Goal: Transaction & Acquisition: Purchase product/service

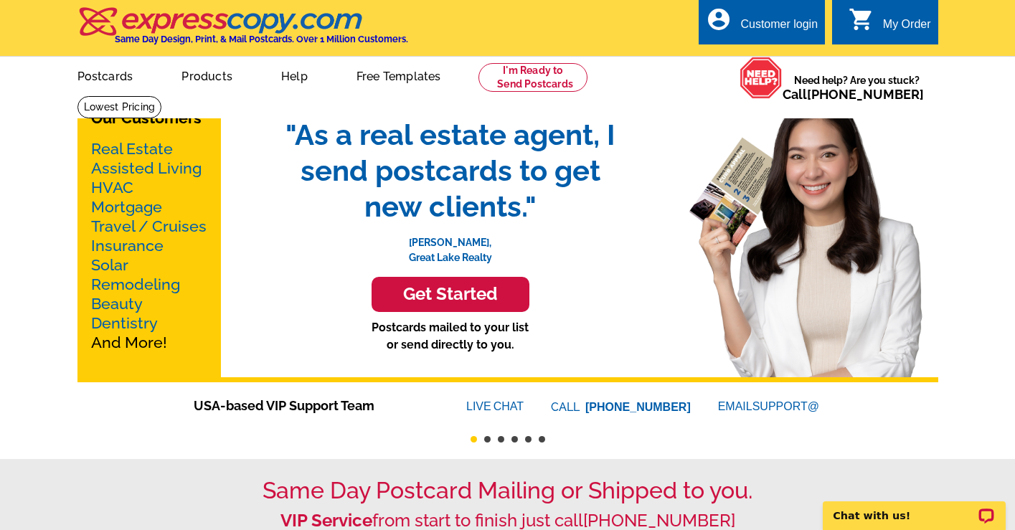
click at [429, 298] on h3 "Get Started" at bounding box center [451, 294] width 122 height 21
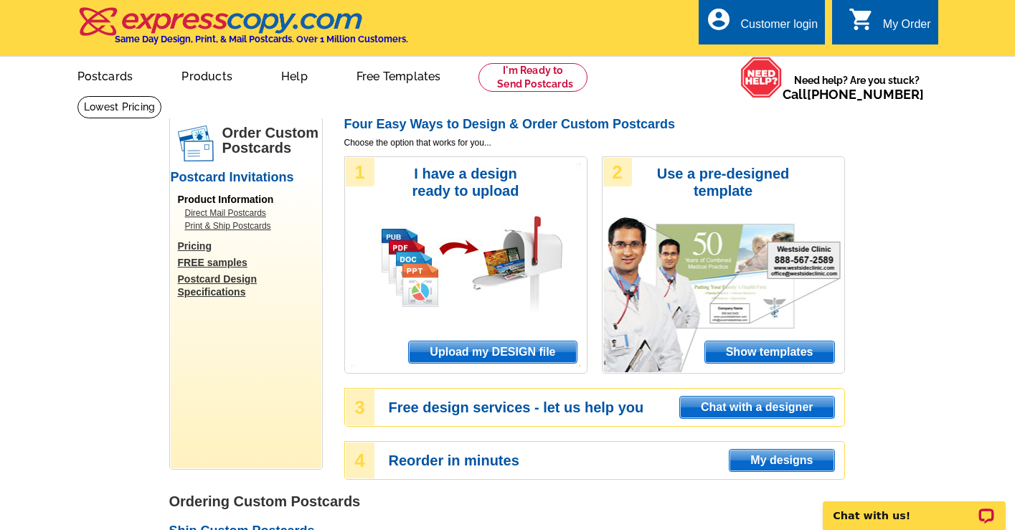
click at [761, 352] on span "Show templates" at bounding box center [769, 353] width 129 height 22
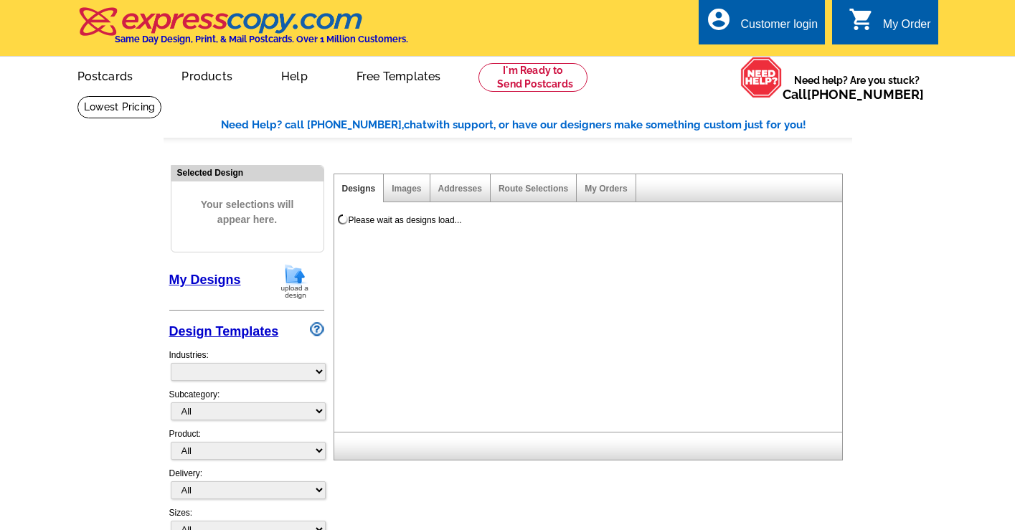
select select "971"
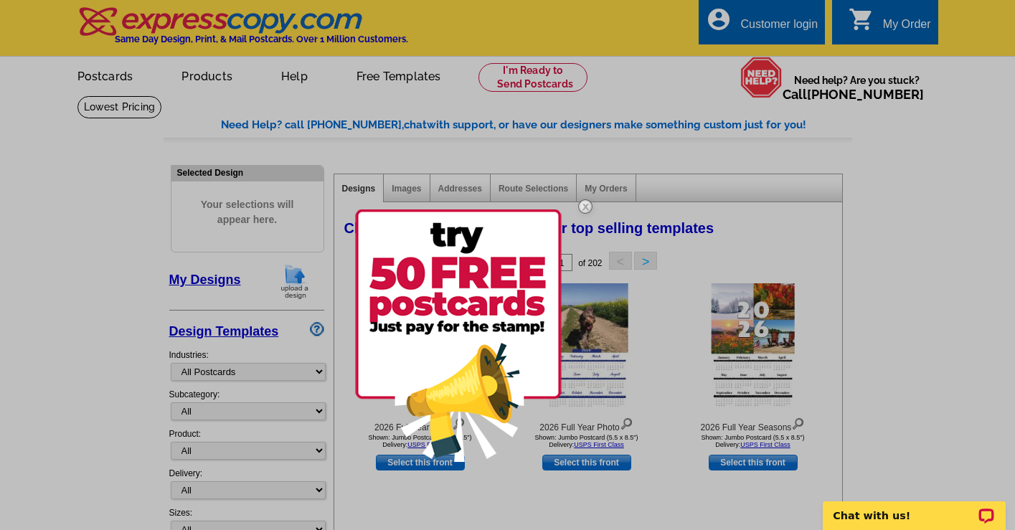
click at [587, 205] on img at bounding box center [586, 207] width 42 height 42
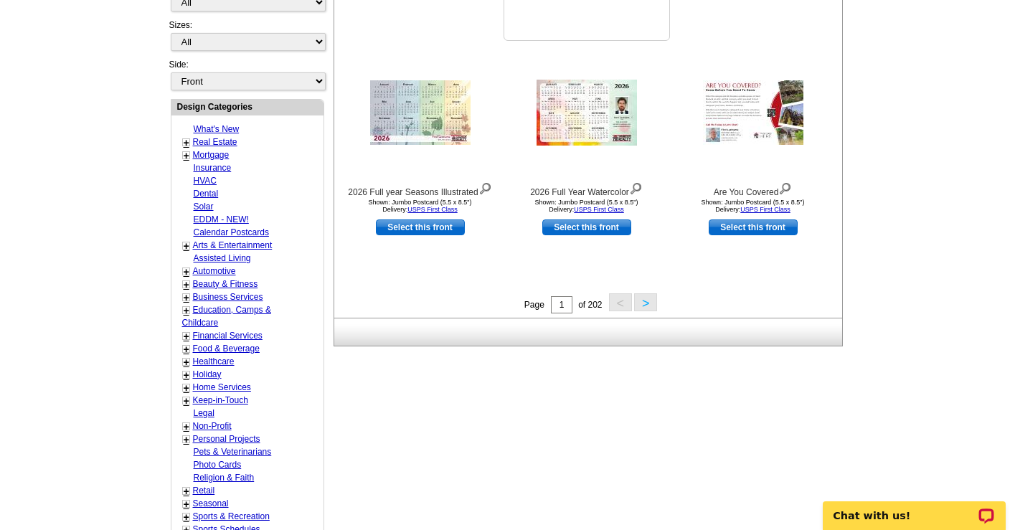
scroll to position [471, 0]
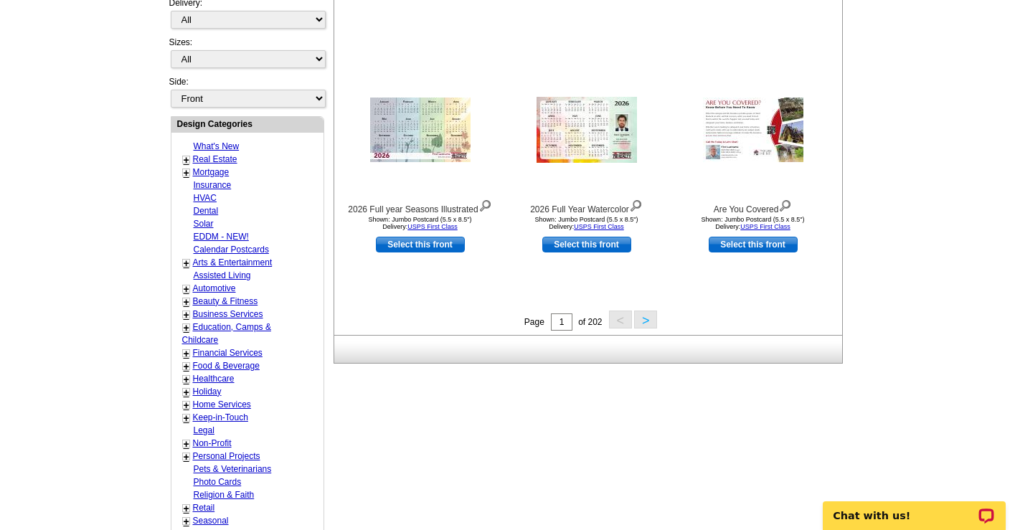
click at [646, 320] on button ">" at bounding box center [645, 320] width 23 height 18
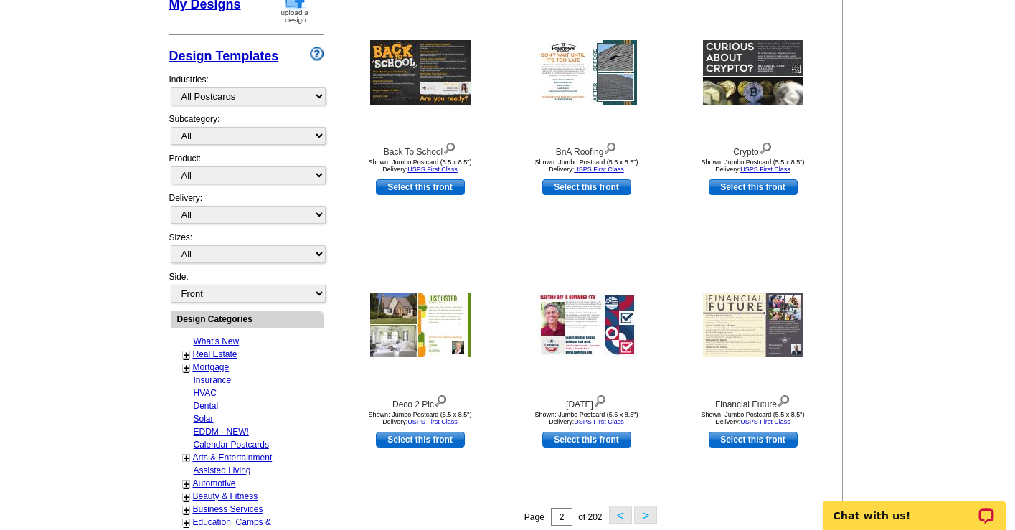
scroll to position [310, 0]
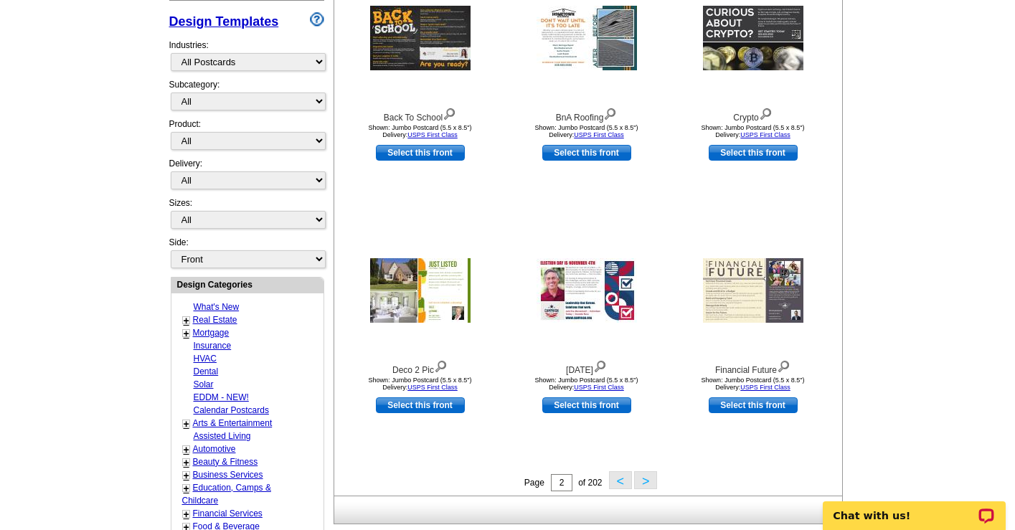
click at [647, 484] on button ">" at bounding box center [645, 480] width 23 height 18
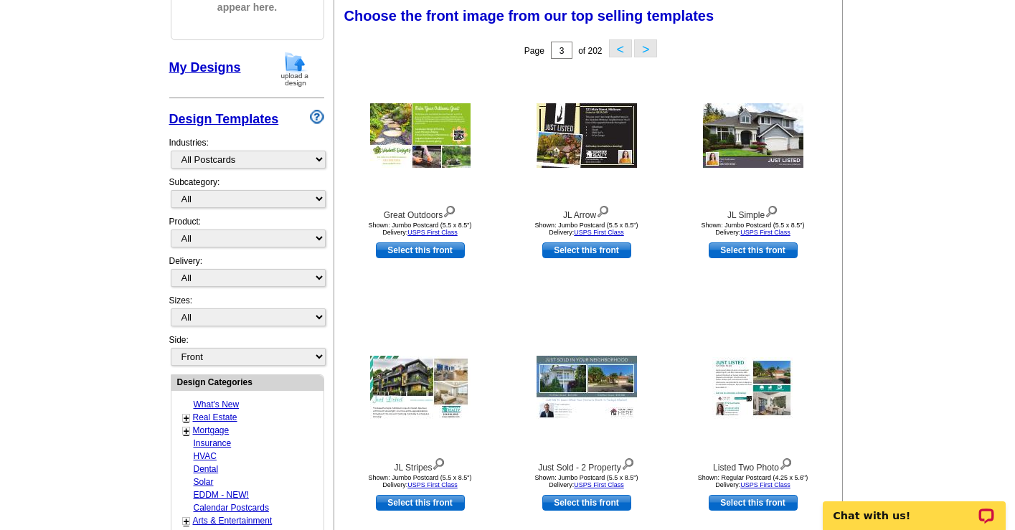
scroll to position [211, 0]
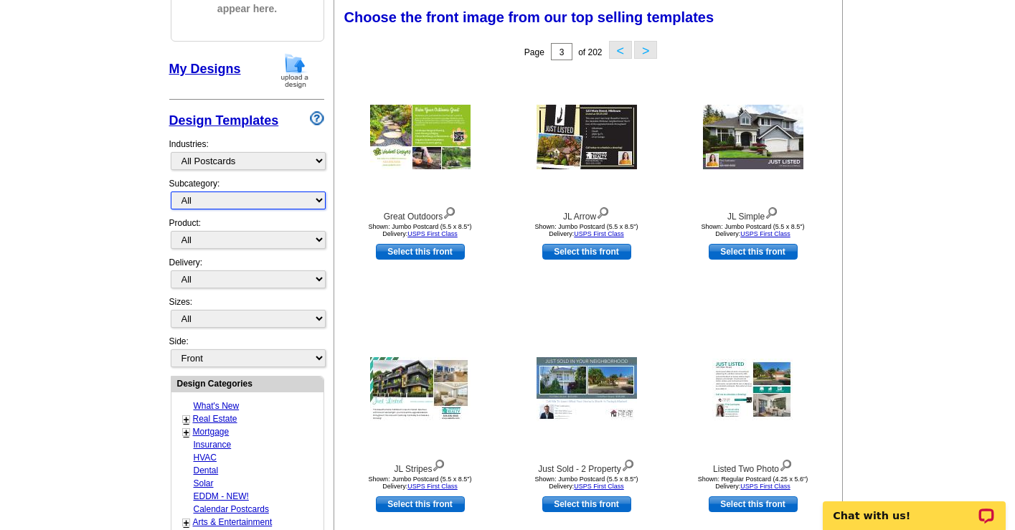
click at [319, 204] on select "All" at bounding box center [248, 201] width 155 height 18
click at [319, 164] on select "What's New Real Estate Mortgage Insurance HVAC Dental Solar EDDM - NEW! Calenda…" at bounding box center [248, 161] width 155 height 18
click at [171, 152] on select "What's New Real Estate Mortgage Insurance HVAC Dental Solar EDDM - NEW! Calenda…" at bounding box center [248, 161] width 155 height 18
click at [105, 235] on main "Need Help? call 800-260-5887, chat with support, or have our designers make som…" at bounding box center [507, 417] width 1015 height 1067
click at [185, 202] on select "All" at bounding box center [248, 201] width 155 height 18
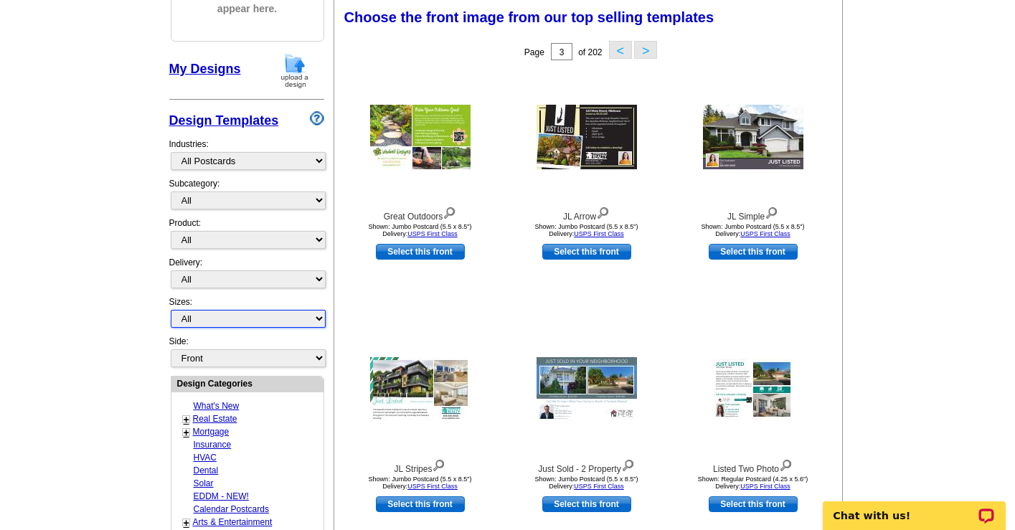
click at [191, 319] on select "All Jumbo Postcard (5.5" x 8.5") Regular Postcard (4.25" x 5.6") Panoramic Post…" at bounding box center [248, 319] width 155 height 18
select select "1"
click at [171, 310] on select "All Jumbo Postcard (5.5" x 8.5") Regular Postcard (4.25" x 5.6") Panoramic Post…" at bounding box center [248, 319] width 155 height 18
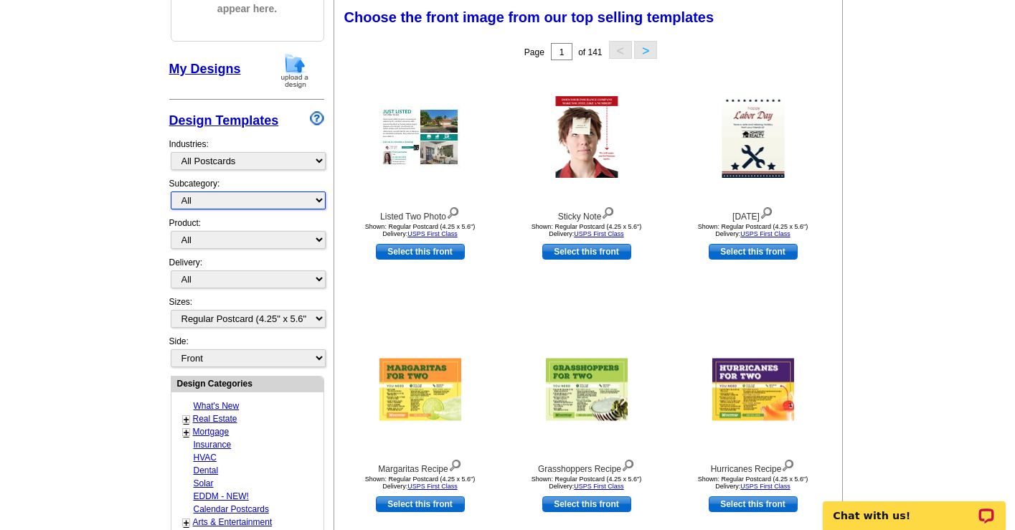
click at [319, 196] on select "All" at bounding box center [248, 201] width 155 height 18
click at [320, 240] on select "All Postcards Letters and flyers Business Cards Door Hangers Greeting Cards" at bounding box center [248, 240] width 155 height 18
select select "2"
click at [171, 231] on select "All Postcards Letters and flyers Business Cards Door Hangers Greeting Cards" at bounding box center [248, 240] width 155 height 18
select select
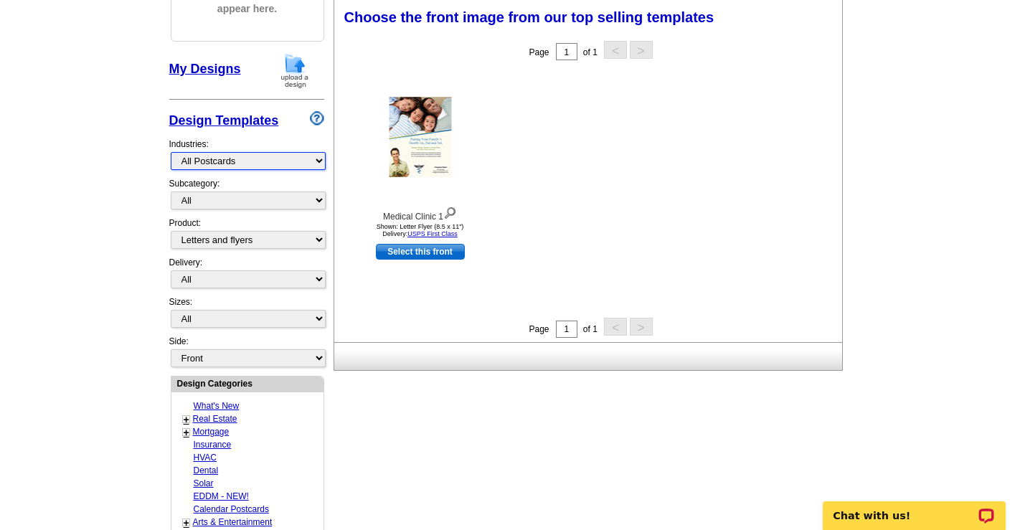
click at [320, 162] on select "What's New Real Estate Mortgage Insurance HVAC Dental Solar EDDM - NEW! Calenda…" at bounding box center [248, 161] width 155 height 18
select select "785"
click at [171, 152] on select "What's New Real Estate Mortgage Insurance HVAC Dental Solar EDDM - NEW! Calenda…" at bounding box center [248, 161] width 155 height 18
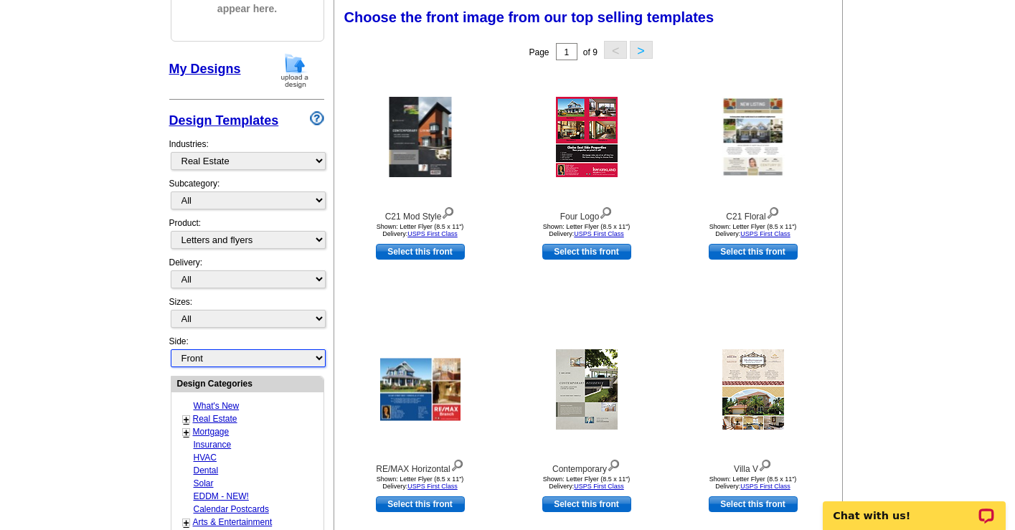
click at [319, 357] on select "Front Back" at bounding box center [248, 358] width 155 height 18
select select "front"
click at [321, 319] on select "All Letter Flyer (8.5" x 11") Tabloid Flyer (11" x 17")" at bounding box center [248, 319] width 155 height 18
select select "6"
click at [171, 310] on select "All Letter Flyer (8.5" x 11") Tabloid Flyer (11" x 17")" at bounding box center [248, 319] width 155 height 18
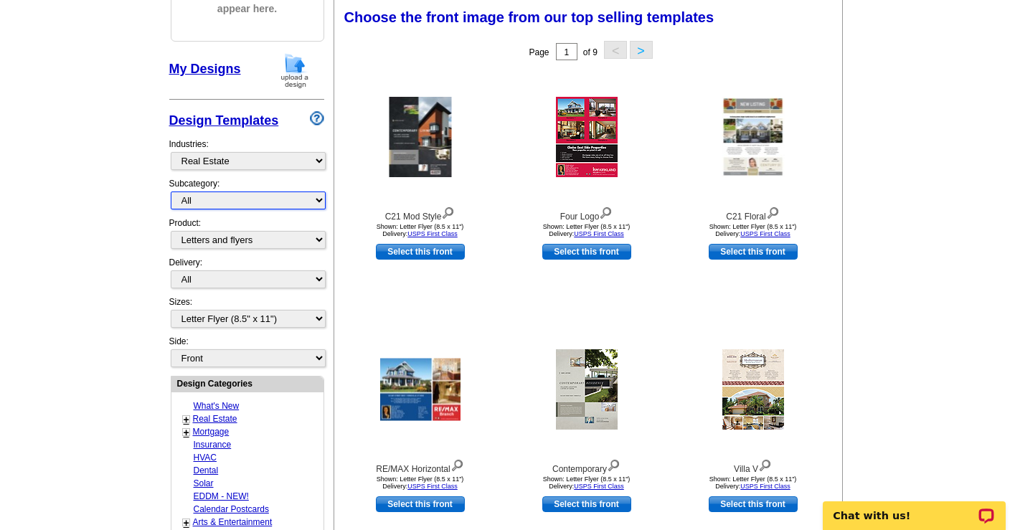
click at [317, 200] on select "All RE/MAX® Referrals Keller Williams® Berkshire Hathaway Home Services Century…" at bounding box center [248, 201] width 155 height 18
click at [319, 241] on select "All Postcards Letters and flyers Business Cards Door Hangers Greeting Cards" at bounding box center [248, 240] width 155 height 18
select select "1"
click at [171, 231] on select "All Postcards Letters and flyers Business Cards Door Hangers Greeting Cards" at bounding box center [248, 240] width 155 height 18
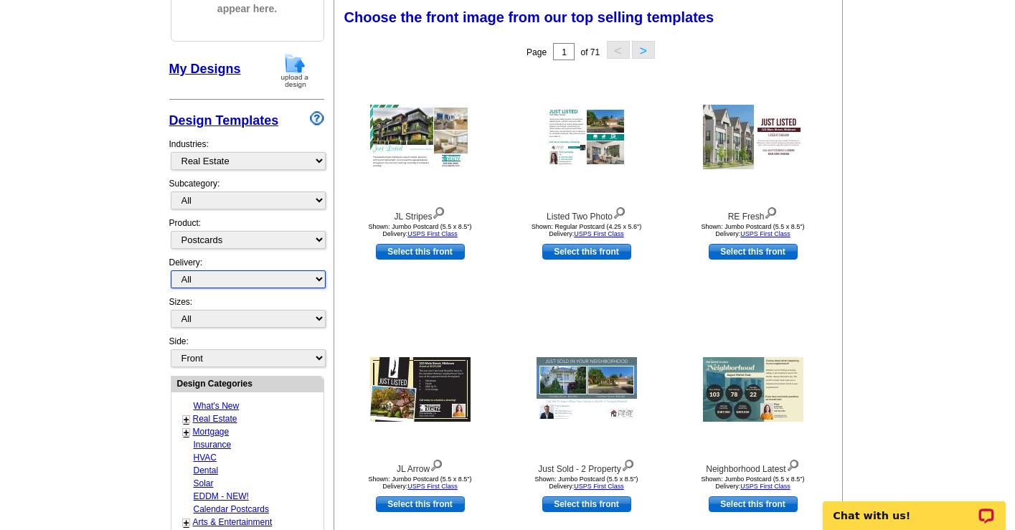
click at [318, 281] on select "All First Class Mail Shipped to Me EDDM Save 66% on Postage" at bounding box center [248, 280] width 155 height 18
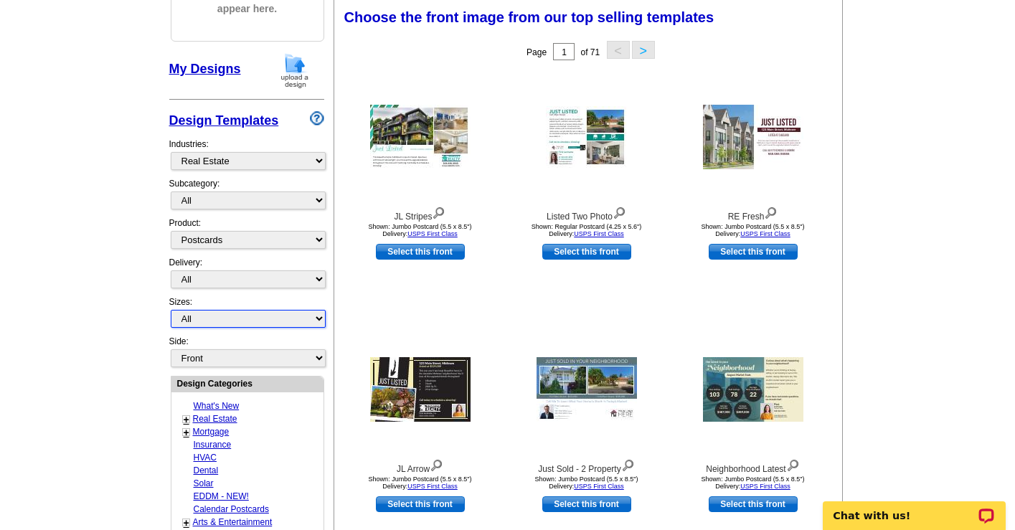
click at [316, 321] on select "All Jumbo Postcard (5.5" x 8.5") Regular Postcard (4.25" x 5.6") Panoramic Post…" at bounding box center [248, 319] width 155 height 18
click at [171, 310] on select "All Jumbo Postcard (5.5" x 8.5") Regular Postcard (4.25" x 5.6") Panoramic Post…" at bounding box center [248, 319] width 155 height 18
click at [95, 346] on main "Need Help? call 800-260-5887, chat with support, or have our designers make som…" at bounding box center [507, 417] width 1015 height 1067
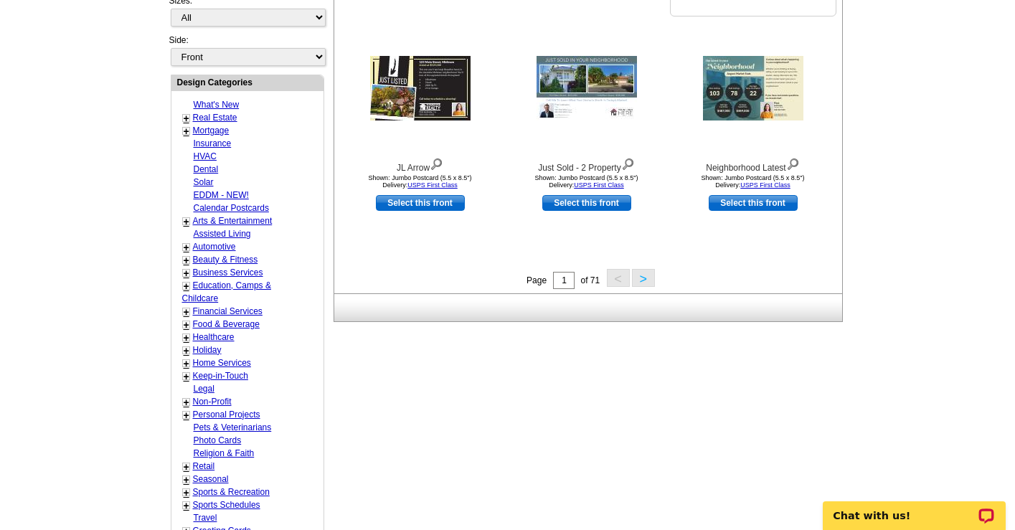
scroll to position [518, 0]
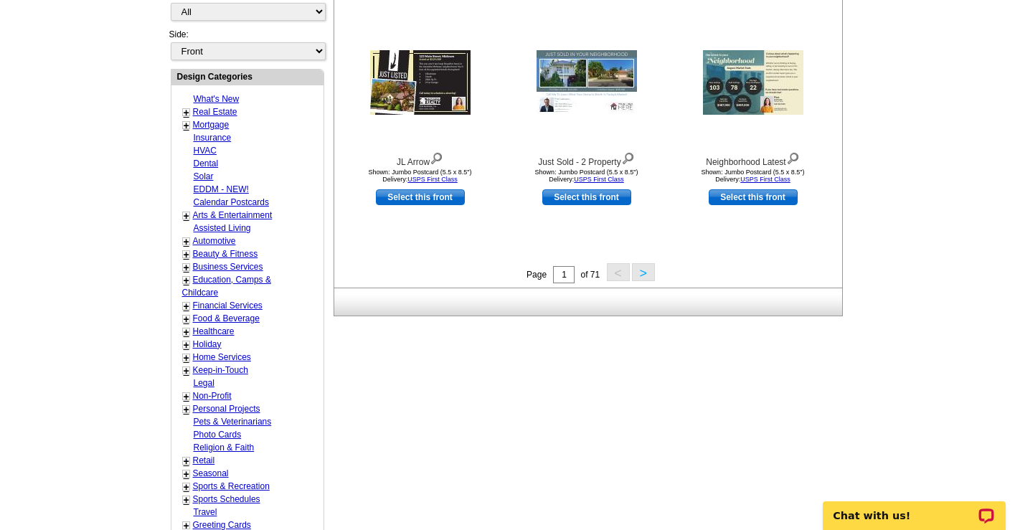
click at [651, 273] on button ">" at bounding box center [643, 272] width 23 height 18
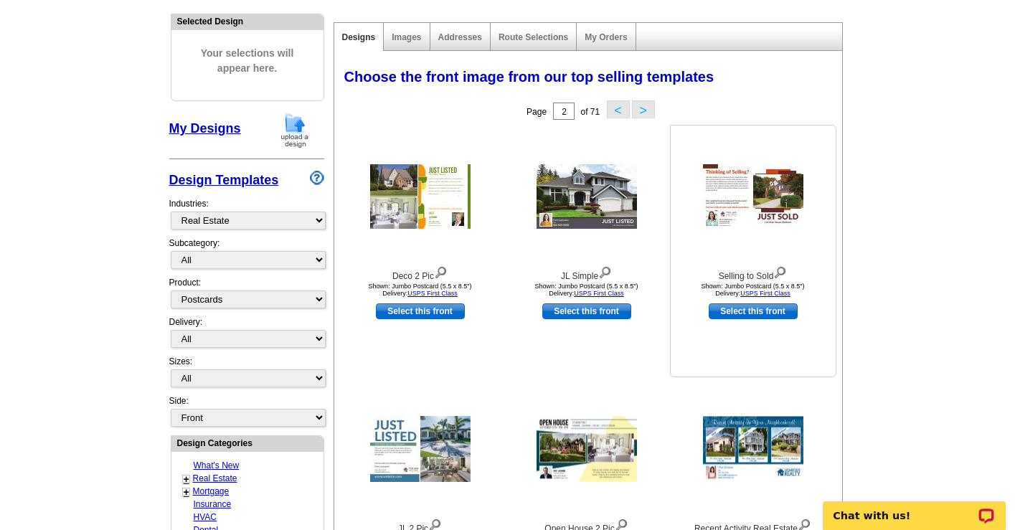
scroll to position [239, 0]
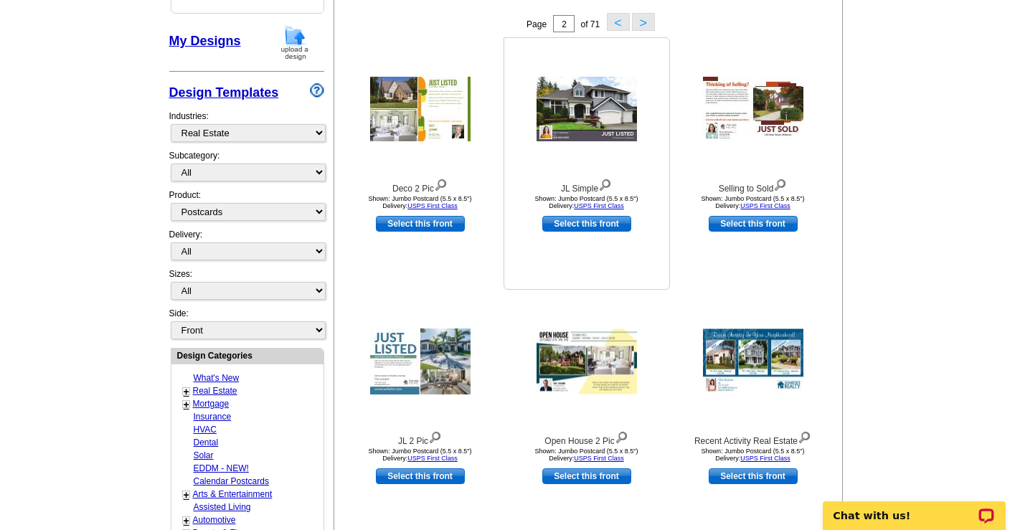
click at [599, 112] on img at bounding box center [587, 109] width 100 height 65
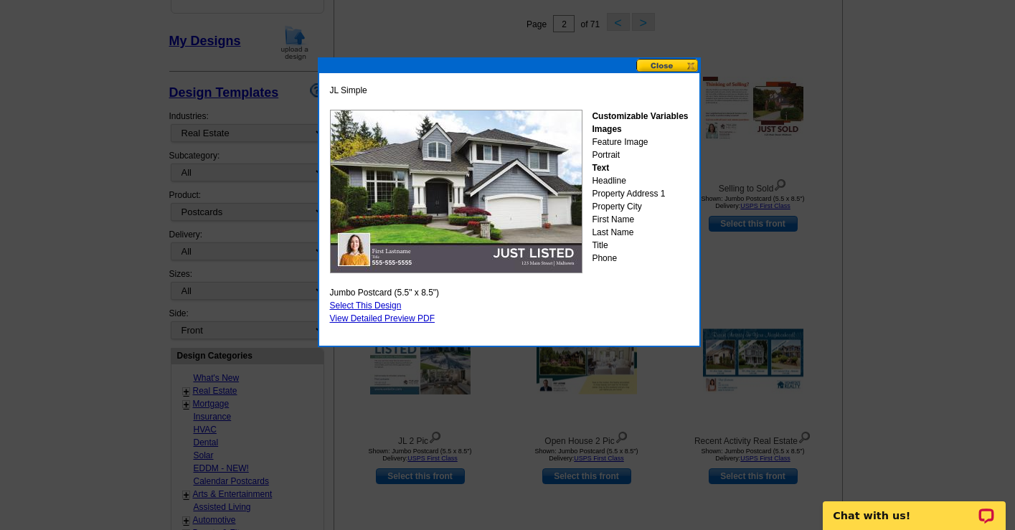
click at [370, 304] on link "Select This Design" at bounding box center [366, 306] width 72 height 10
select select "2"
select select "back"
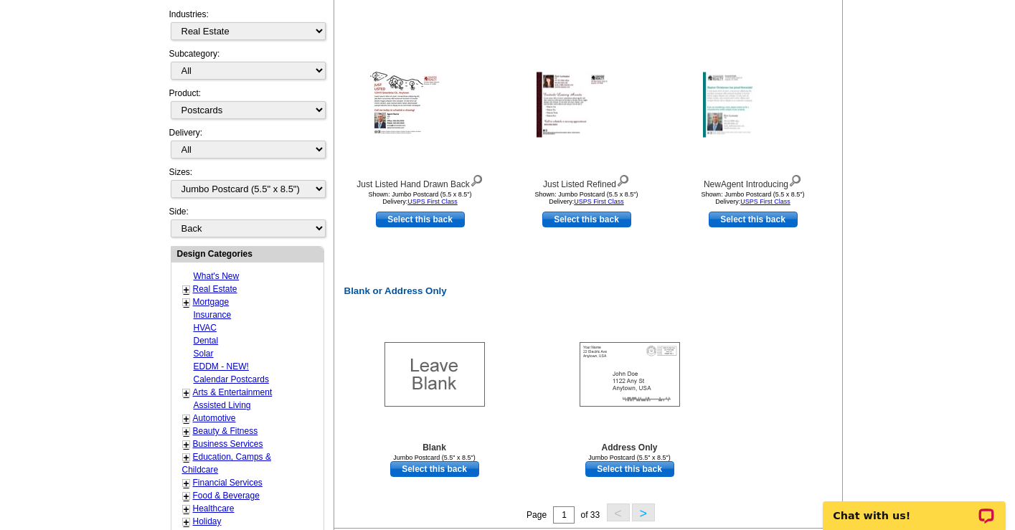
scroll to position [620, 0]
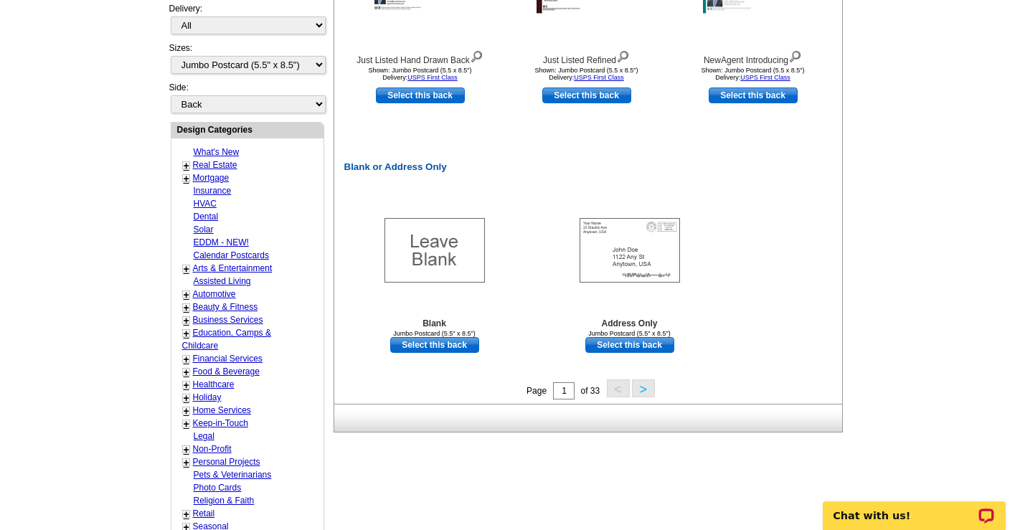
click at [643, 393] on button ">" at bounding box center [643, 389] width 23 height 18
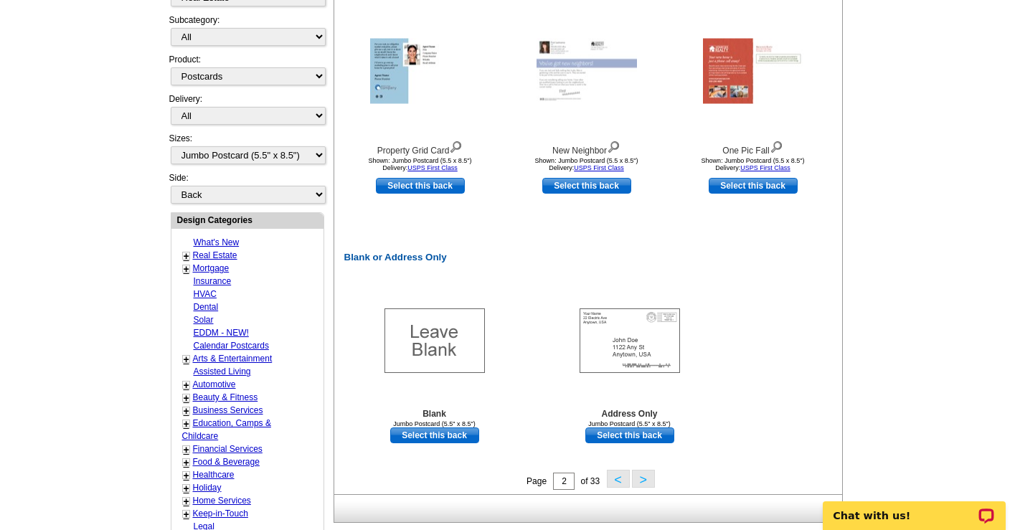
scroll to position [599, 0]
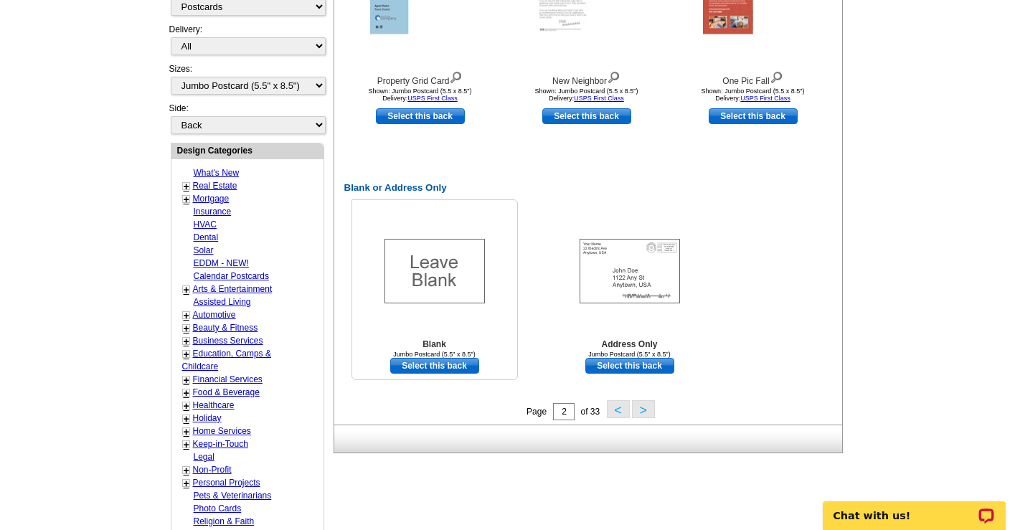
click at [452, 279] on img at bounding box center [435, 271] width 100 height 65
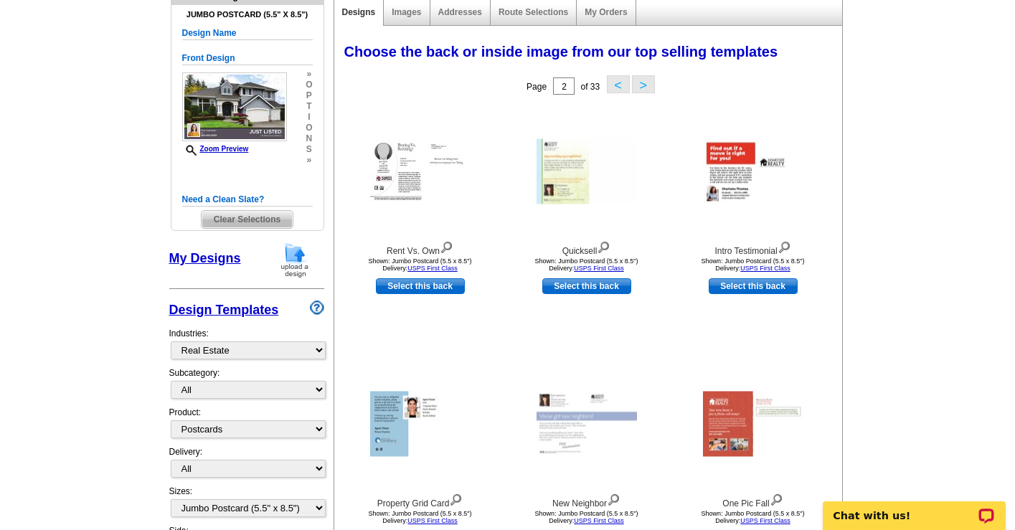
scroll to position [143, 0]
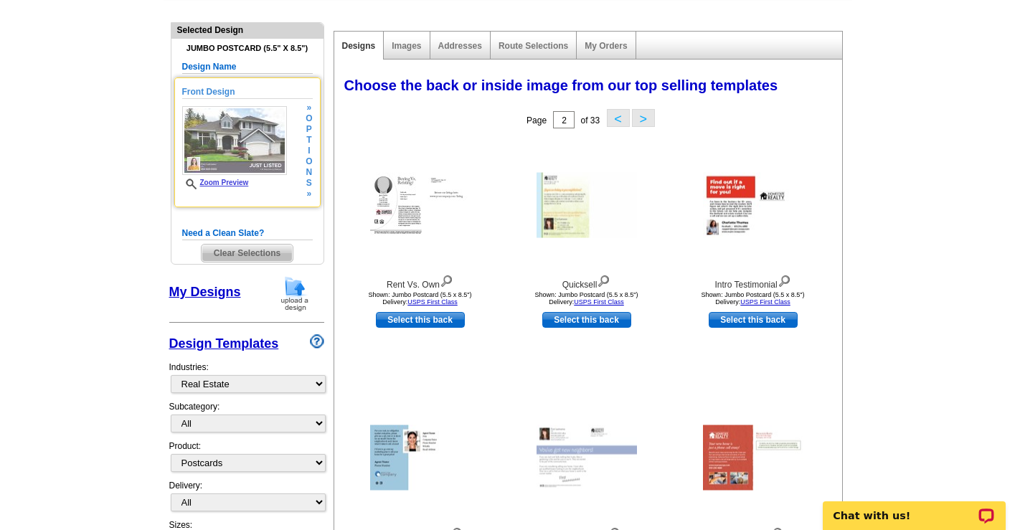
click at [219, 184] on link "Zoom Preview" at bounding box center [215, 183] width 67 height 8
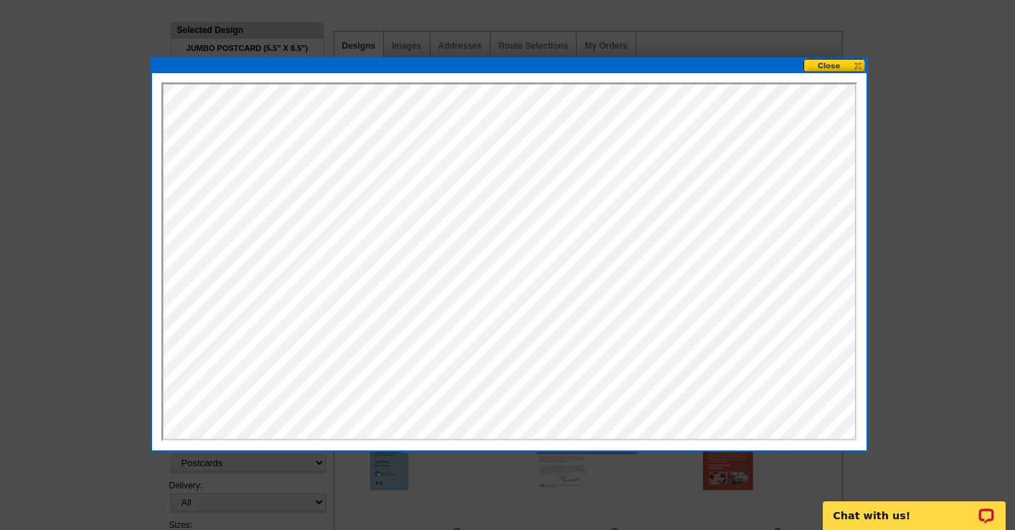
scroll to position [0, 0]
click at [827, 66] on button at bounding box center [835, 66] width 63 height 14
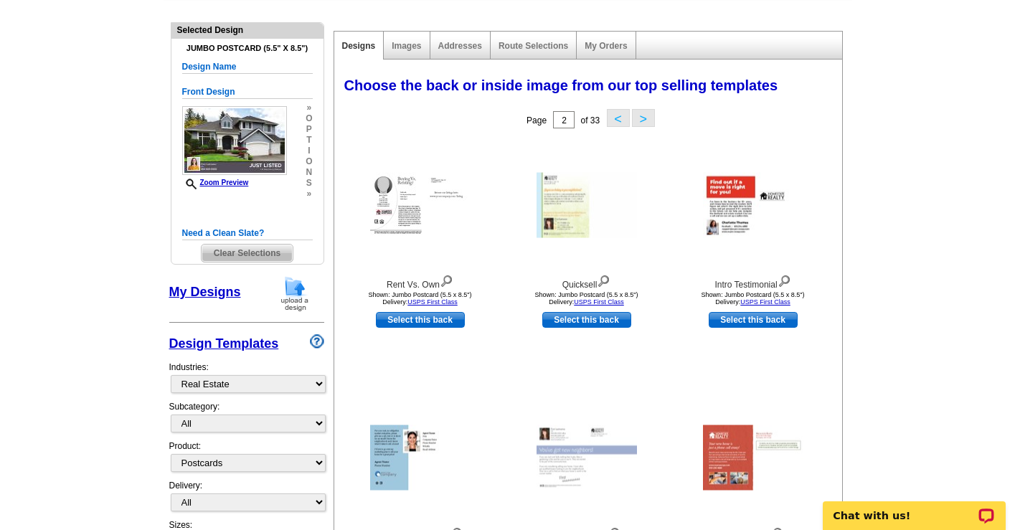
click at [261, 254] on span "Clear Selections" at bounding box center [247, 253] width 91 height 17
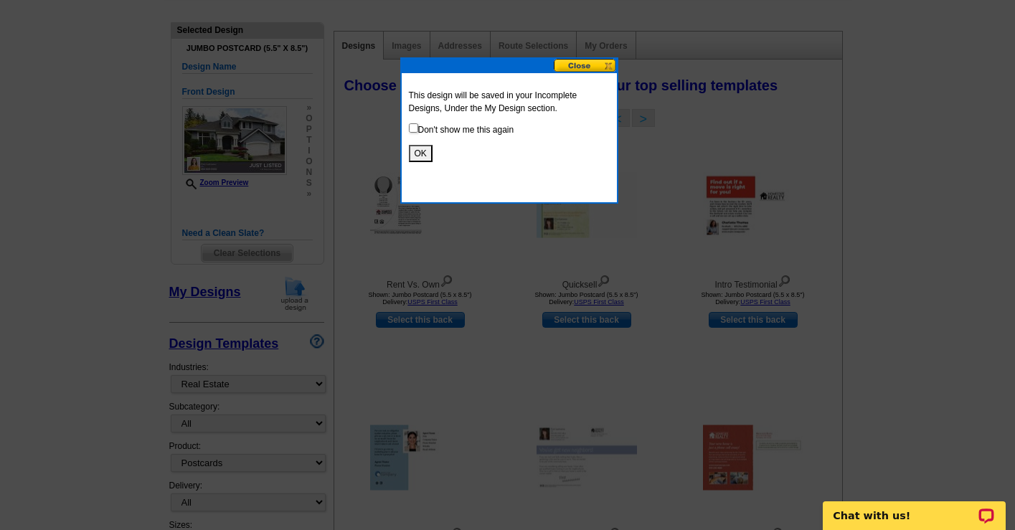
click at [421, 158] on button "OK" at bounding box center [421, 153] width 24 height 17
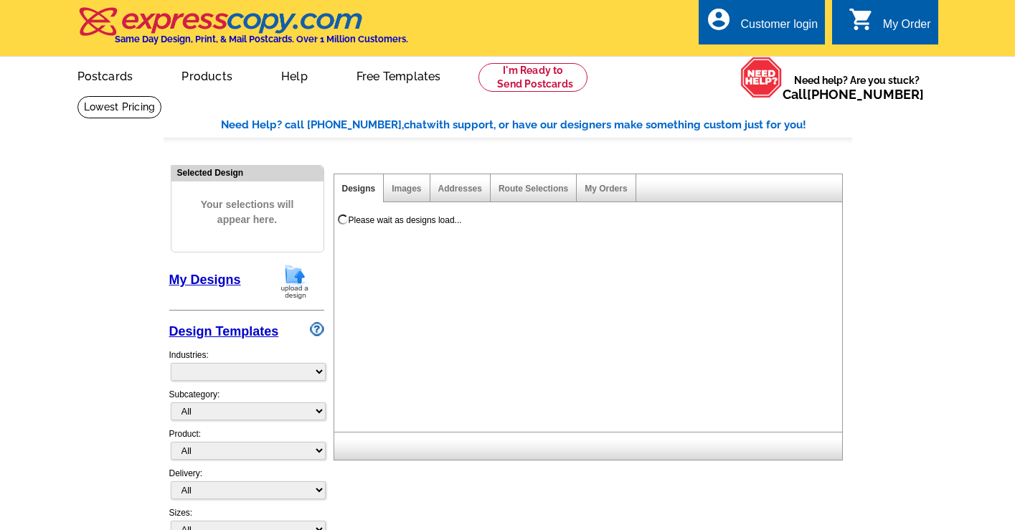
select select "785"
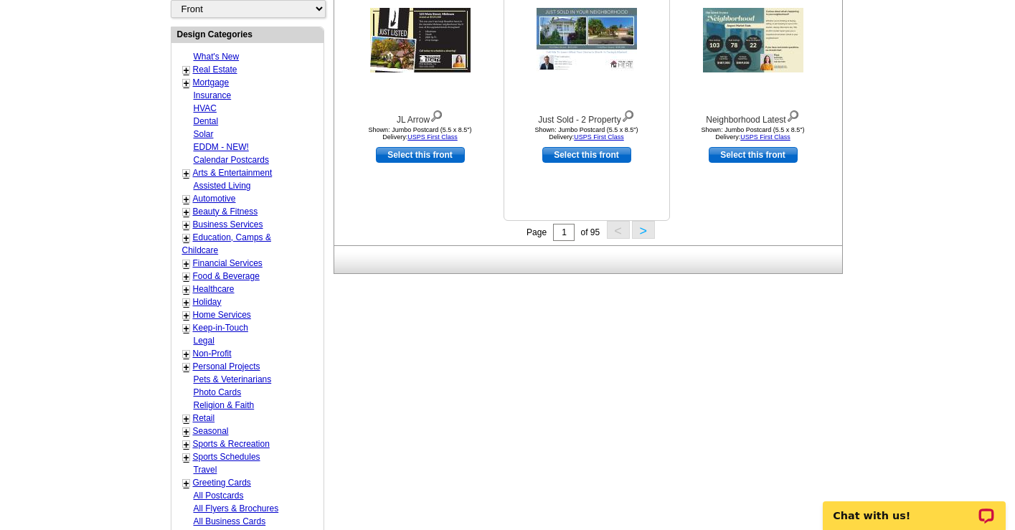
scroll to position [566, 0]
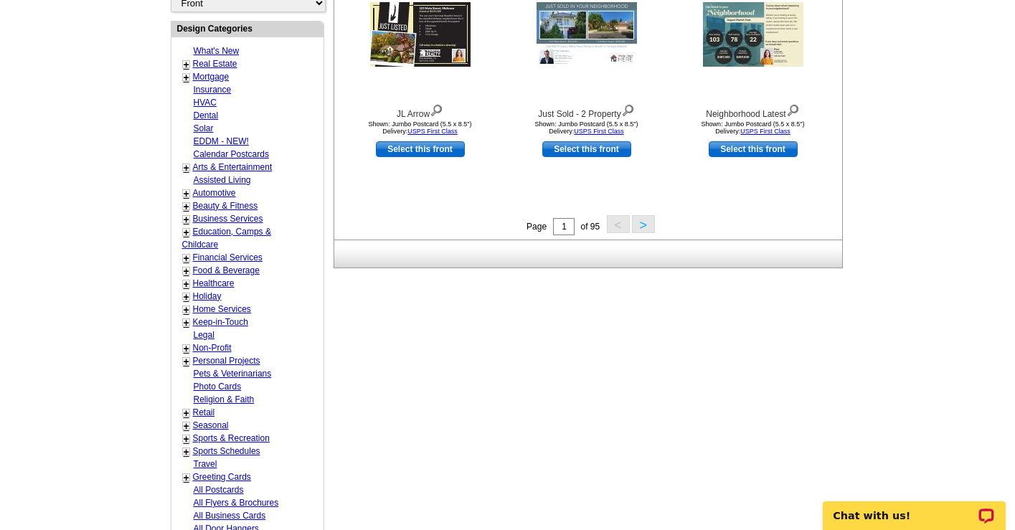
click at [643, 227] on button ">" at bounding box center [643, 224] width 23 height 18
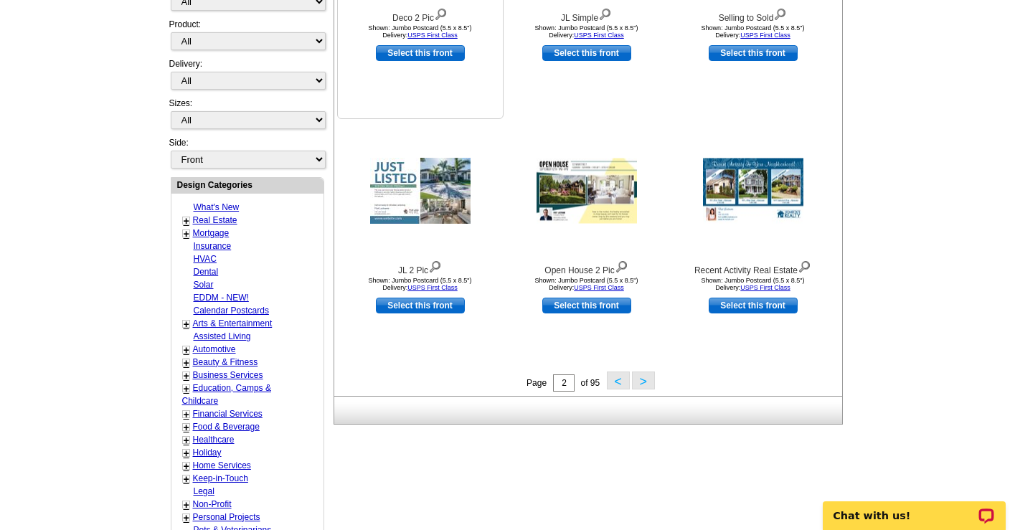
scroll to position [457, 0]
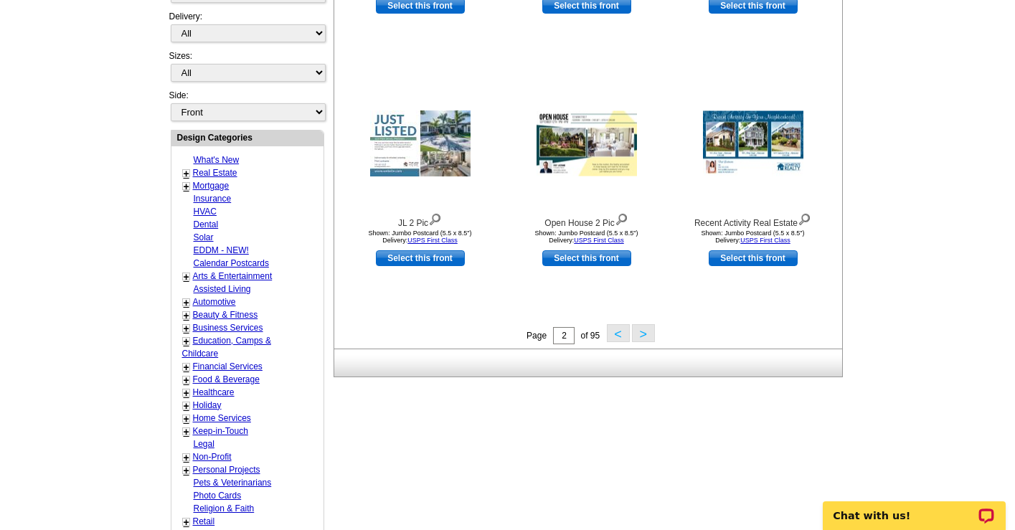
click at [642, 338] on button ">" at bounding box center [643, 333] width 23 height 18
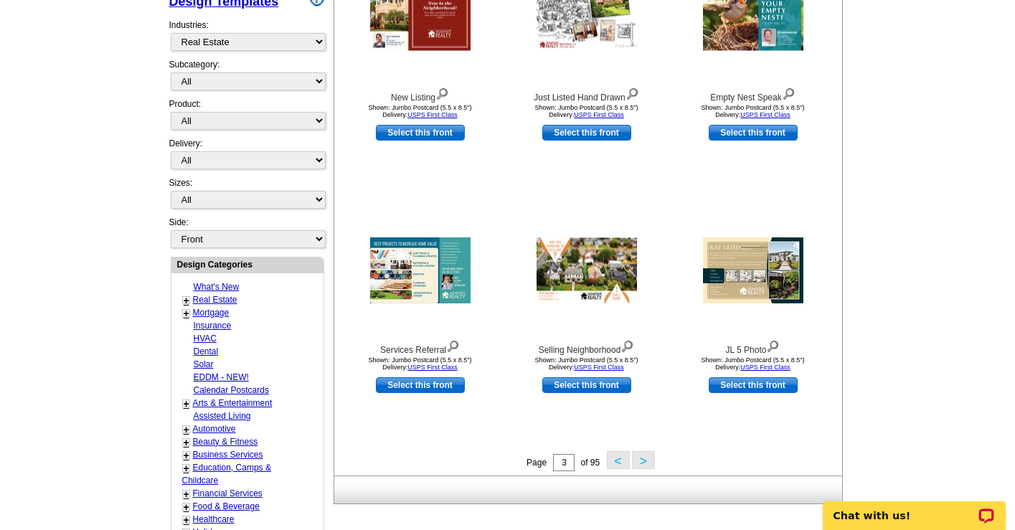
scroll to position [347, 0]
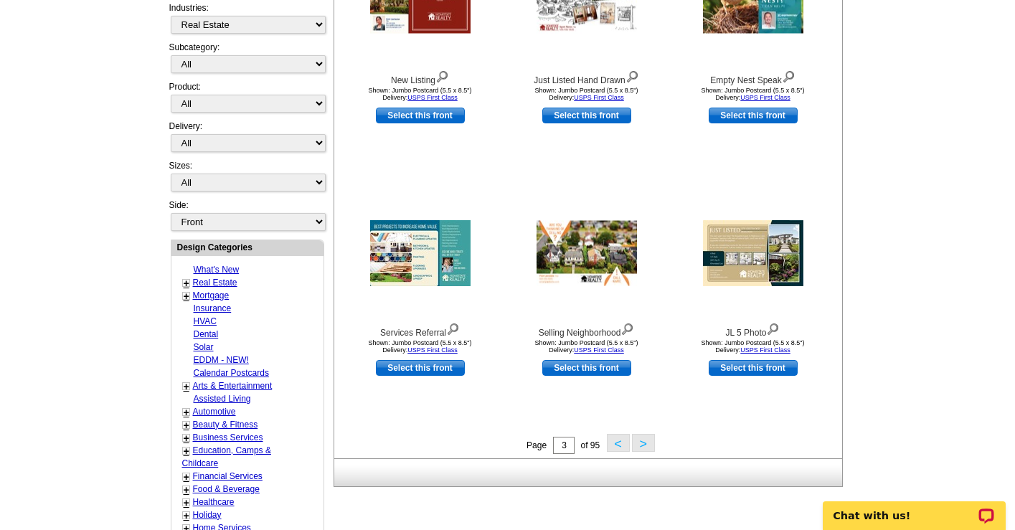
click at [644, 445] on button ">" at bounding box center [643, 443] width 23 height 18
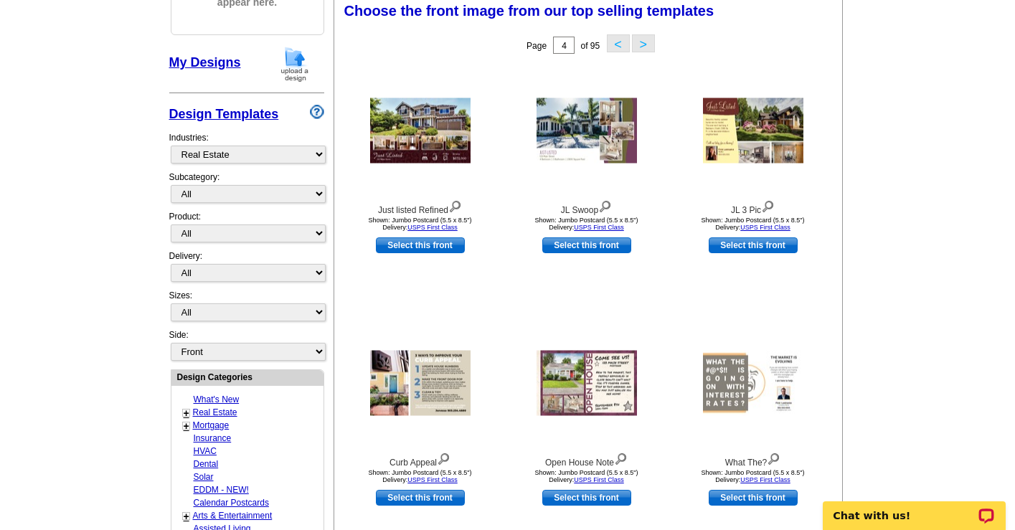
scroll to position [211, 0]
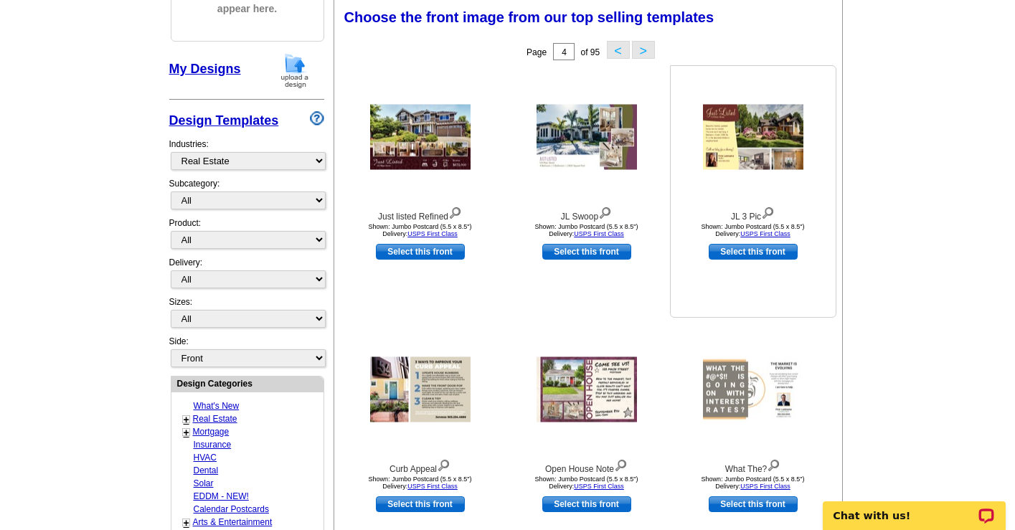
click at [762, 133] on img at bounding box center [753, 137] width 100 height 65
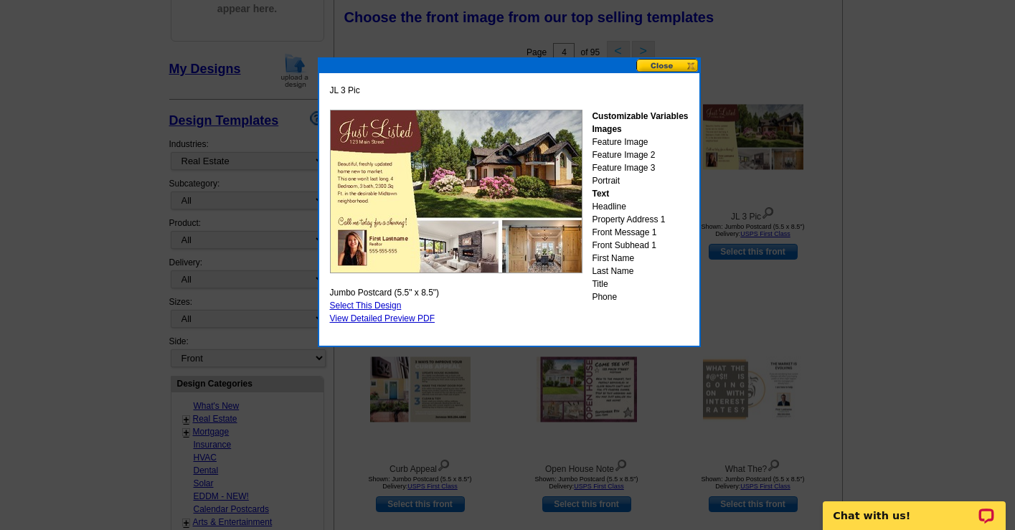
click at [666, 65] on button at bounding box center [667, 66] width 63 height 14
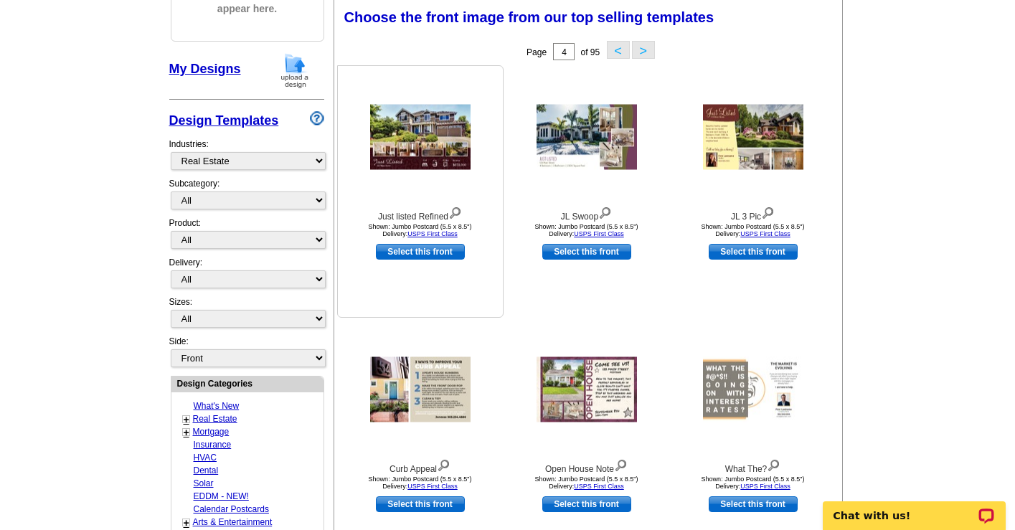
click at [415, 133] on img at bounding box center [420, 137] width 100 height 65
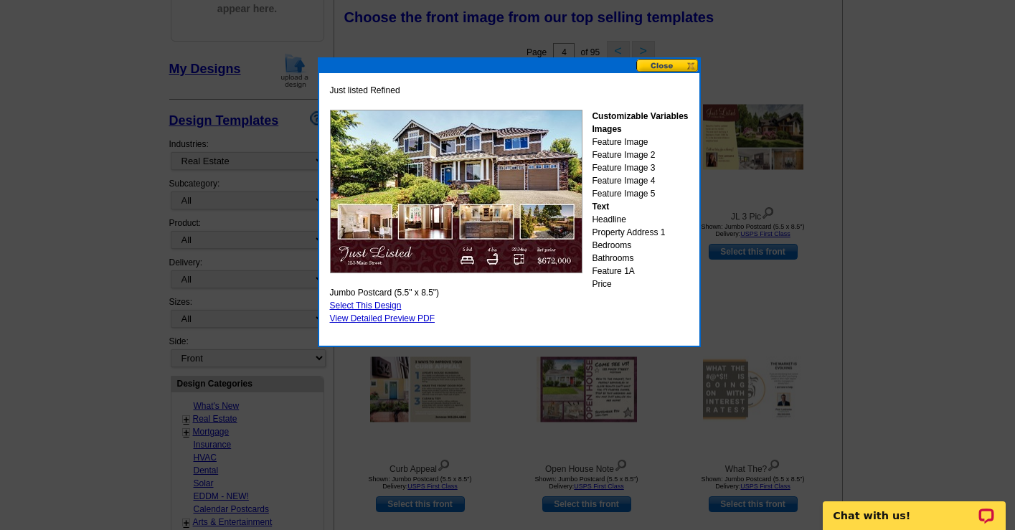
click at [663, 65] on button at bounding box center [667, 66] width 63 height 14
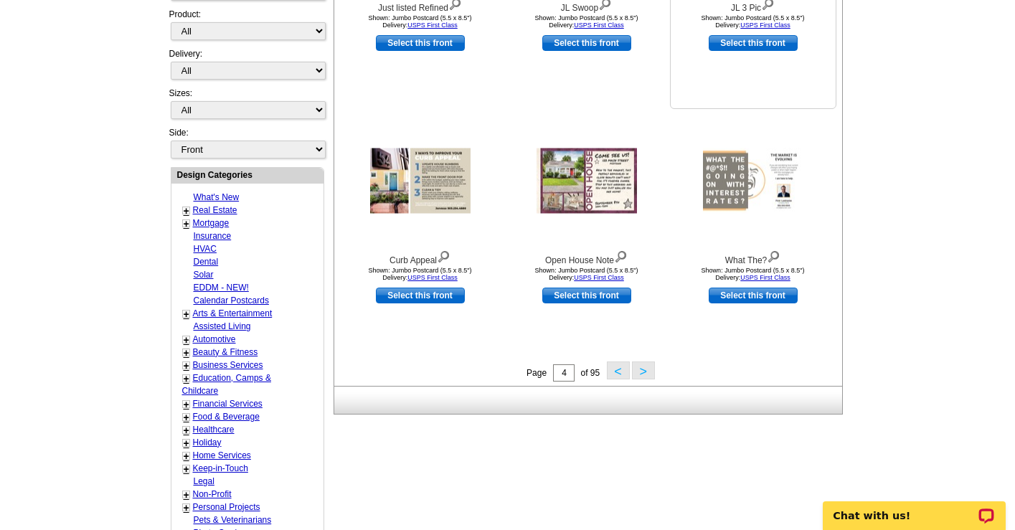
scroll to position [512, 0]
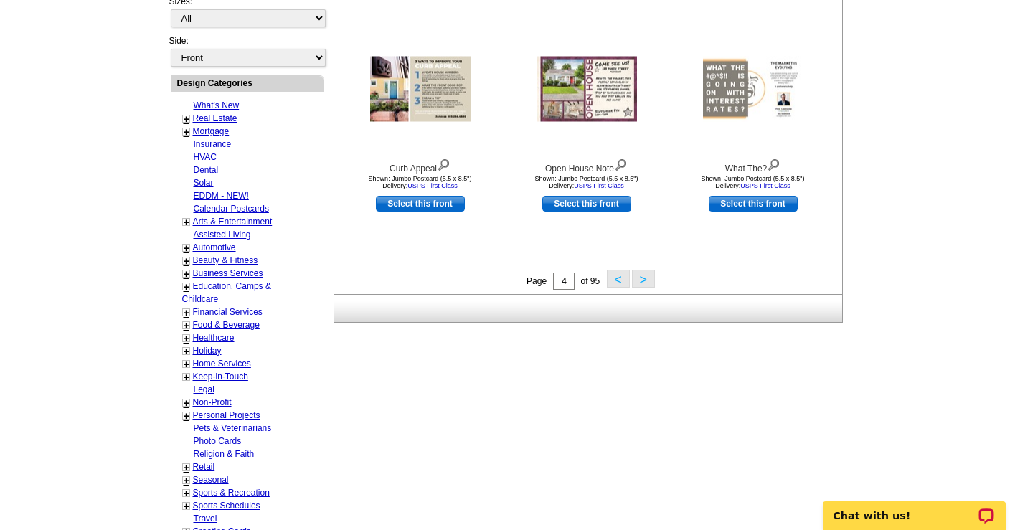
click at [644, 283] on button ">" at bounding box center [643, 279] width 23 height 18
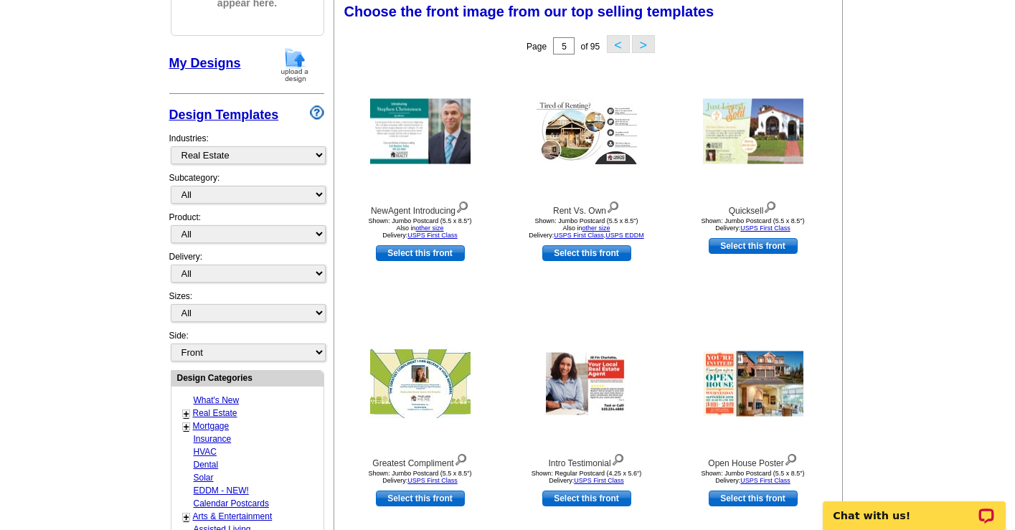
scroll to position [211, 0]
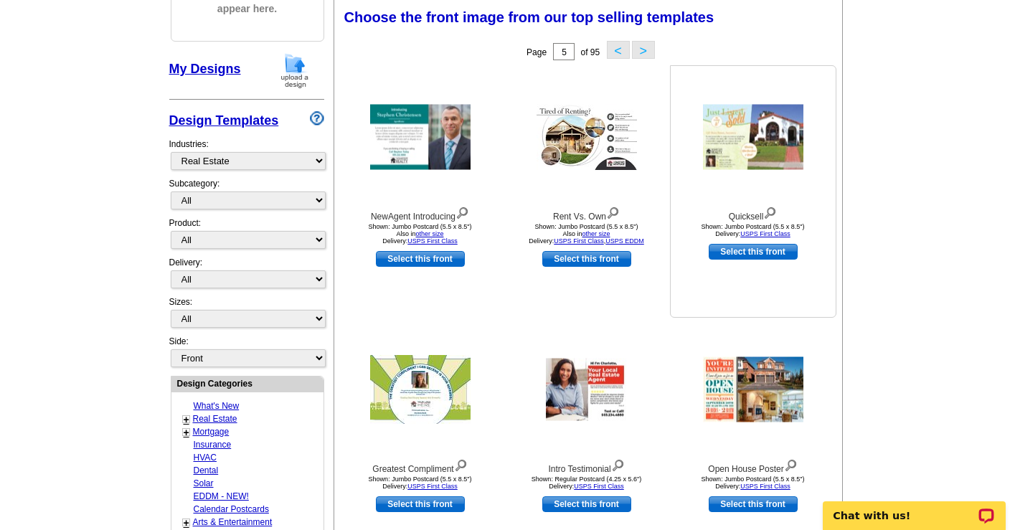
click at [762, 157] on img at bounding box center [753, 137] width 100 height 65
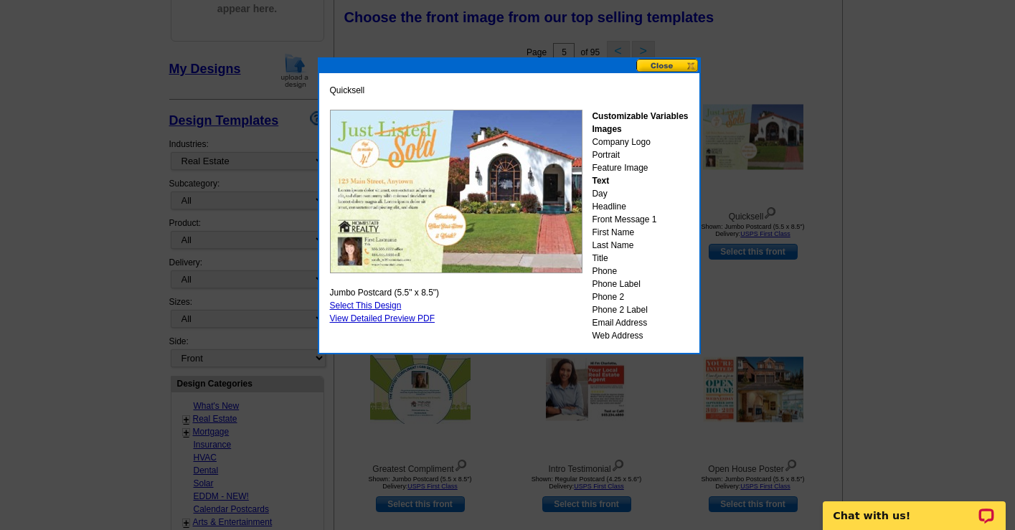
click at [672, 65] on button at bounding box center [667, 66] width 63 height 14
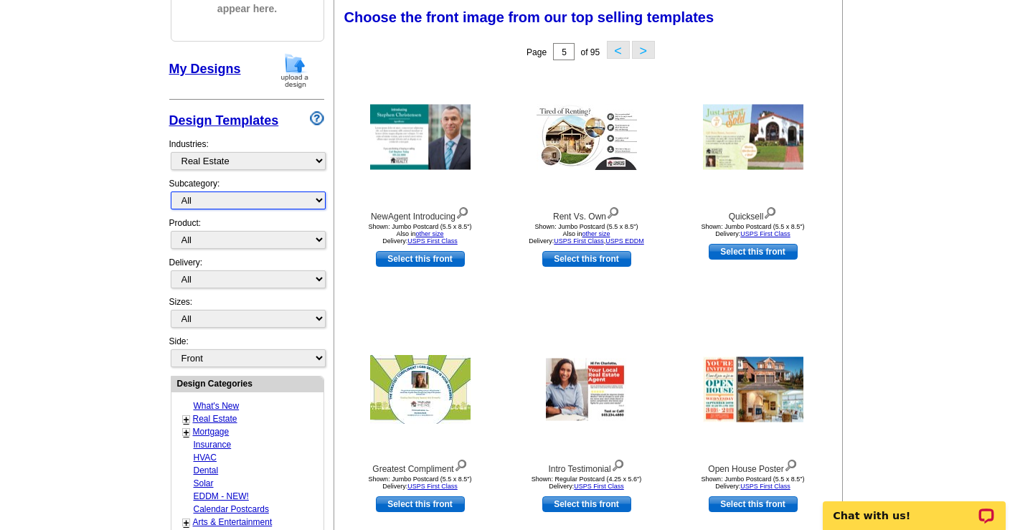
click at [316, 204] on select "All RE/MAX® Referrals Keller Williams® Berkshire Hathaway Home Services Century…" at bounding box center [248, 201] width 155 height 18
select select "789"
click at [171, 192] on select "All RE/MAX® Referrals Keller Williams® Berkshire Hathaway Home Services Century…" at bounding box center [248, 201] width 155 height 18
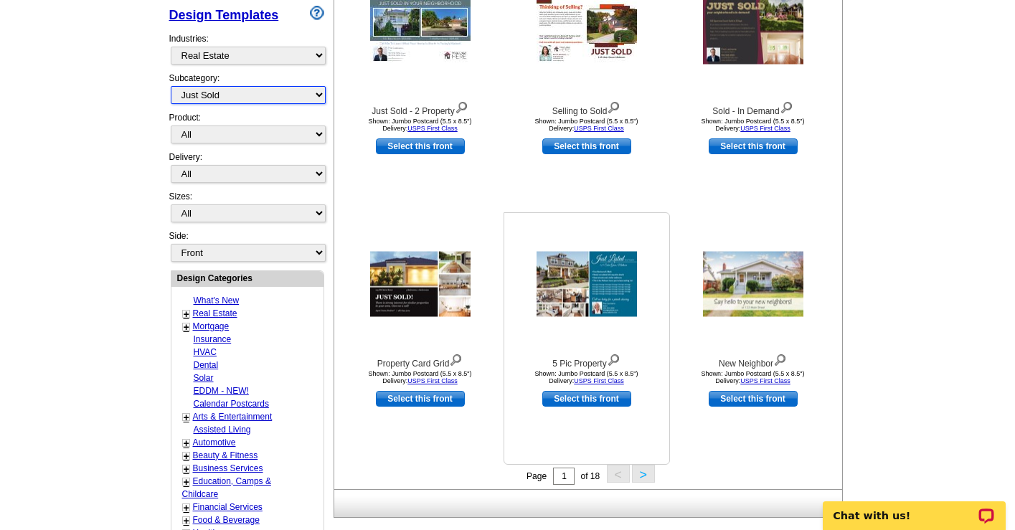
scroll to position [342, 0]
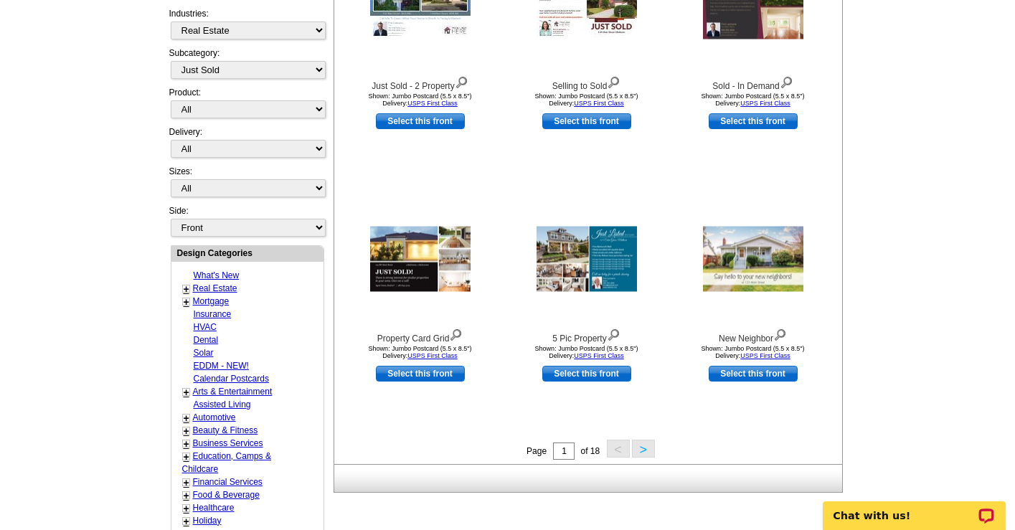
click at [639, 451] on button ">" at bounding box center [643, 449] width 23 height 18
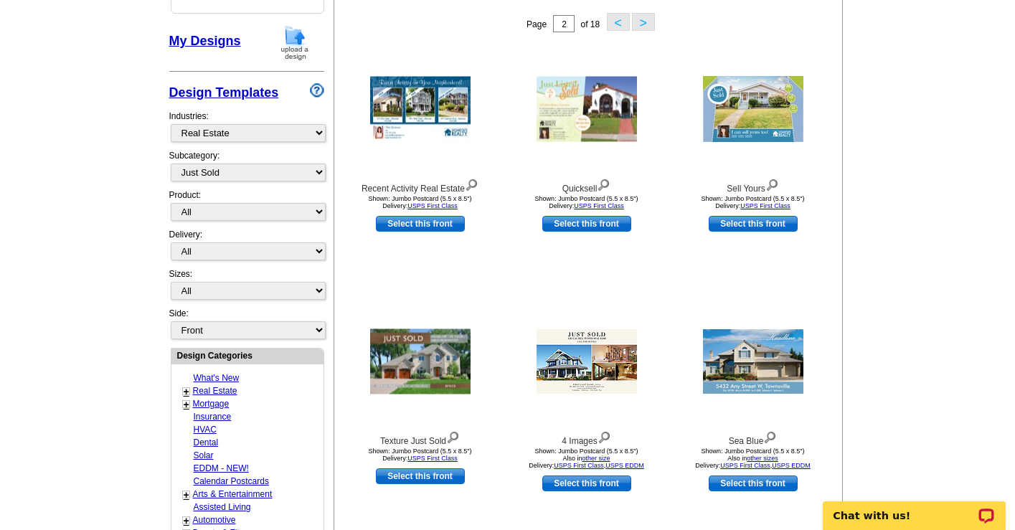
scroll to position [240, 0]
click at [594, 367] on img at bounding box center [587, 361] width 100 height 65
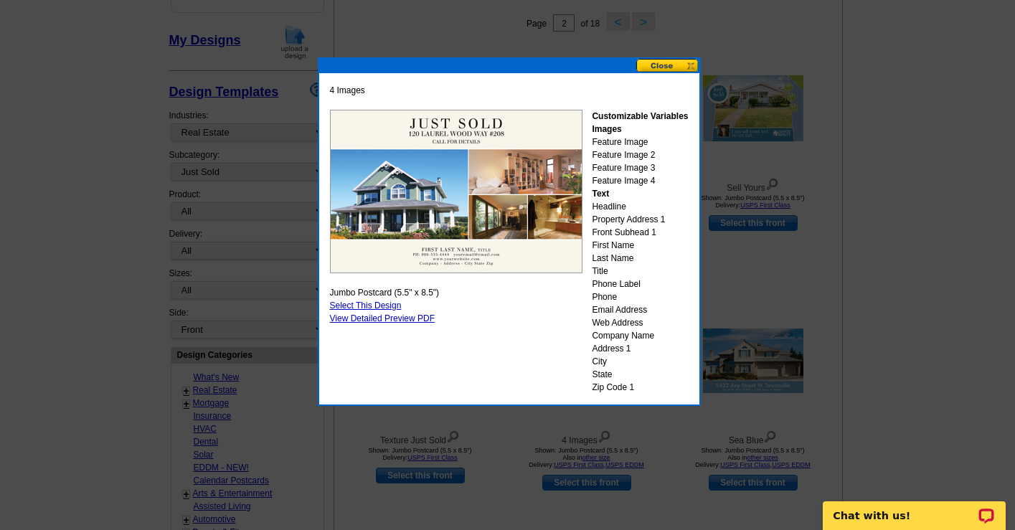
click at [651, 63] on button at bounding box center [667, 66] width 63 height 14
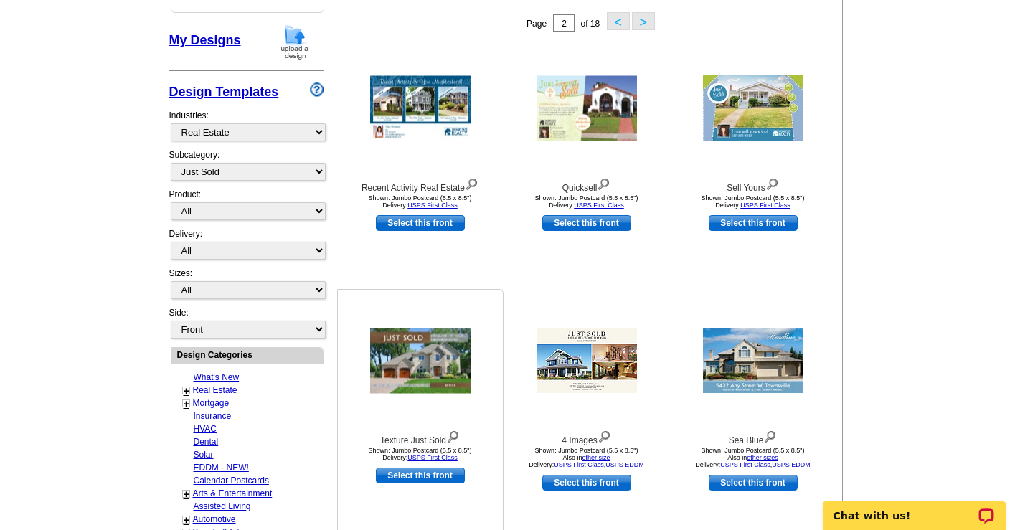
click at [438, 356] on img at bounding box center [420, 361] width 100 height 65
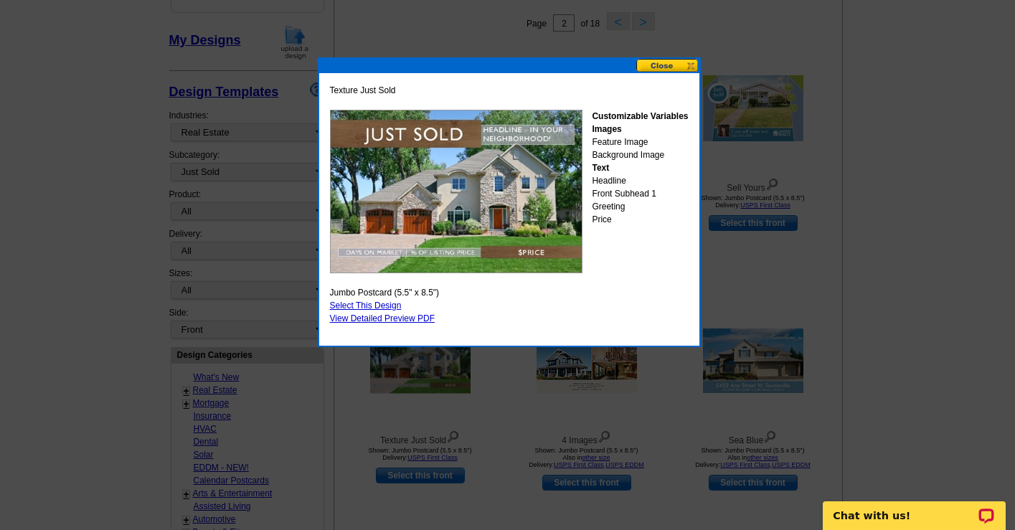
click at [666, 63] on button at bounding box center [667, 66] width 63 height 14
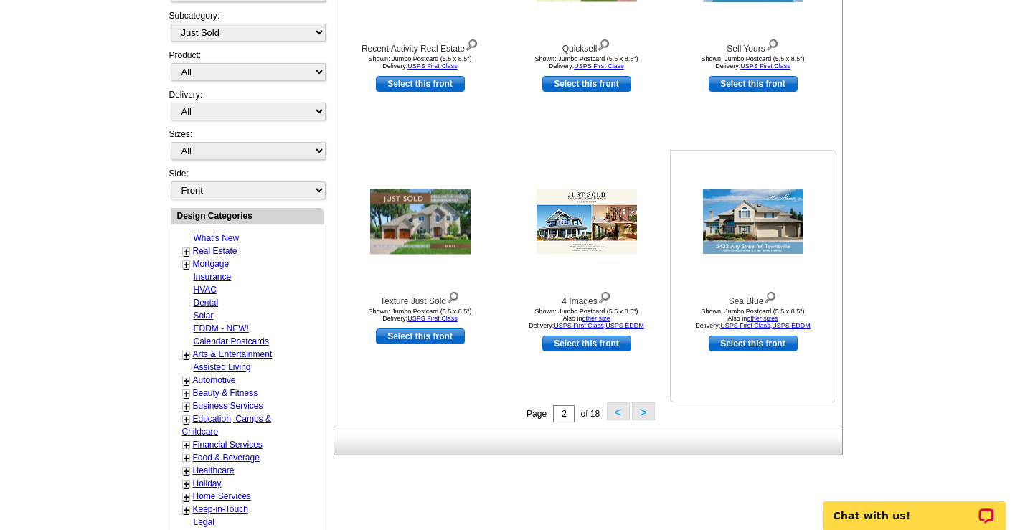
scroll to position [428, 0]
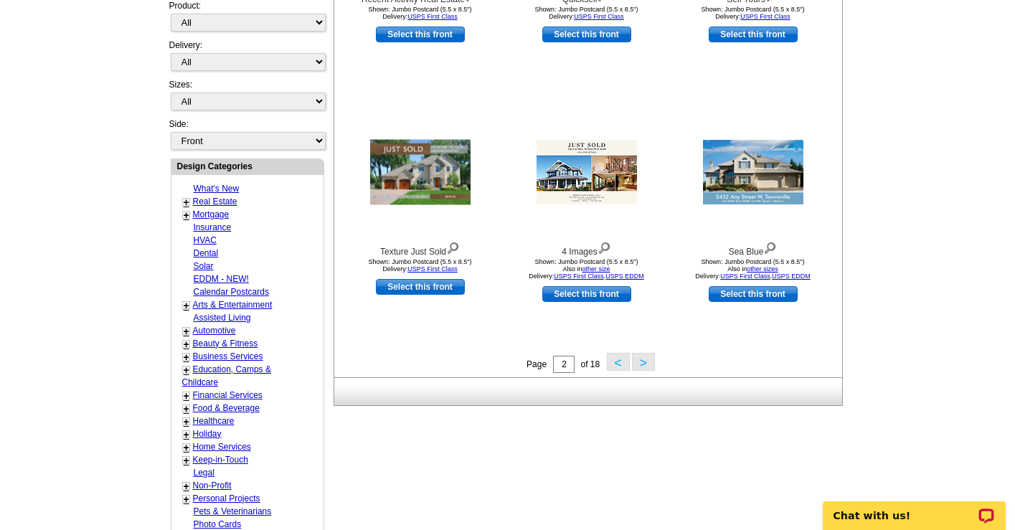
click at [644, 369] on button ">" at bounding box center [643, 362] width 23 height 18
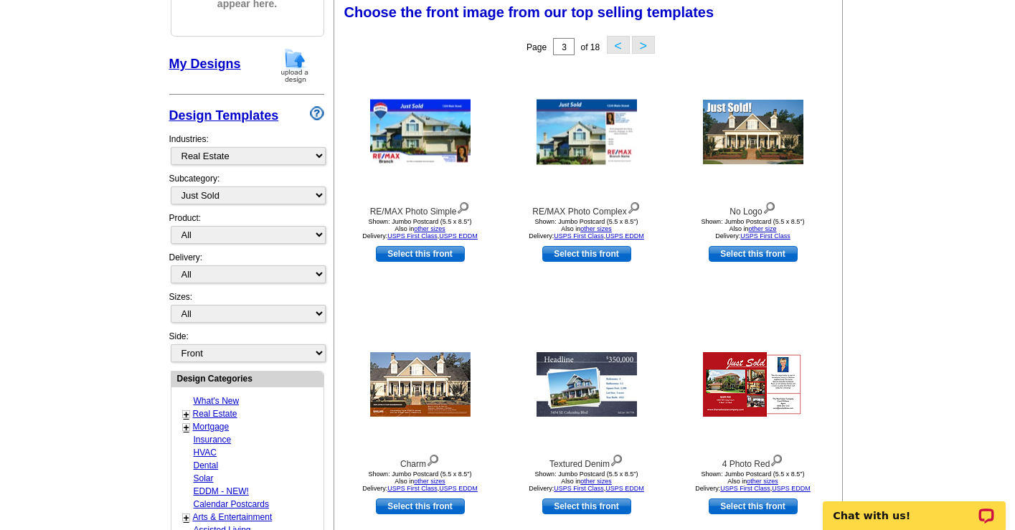
scroll to position [211, 0]
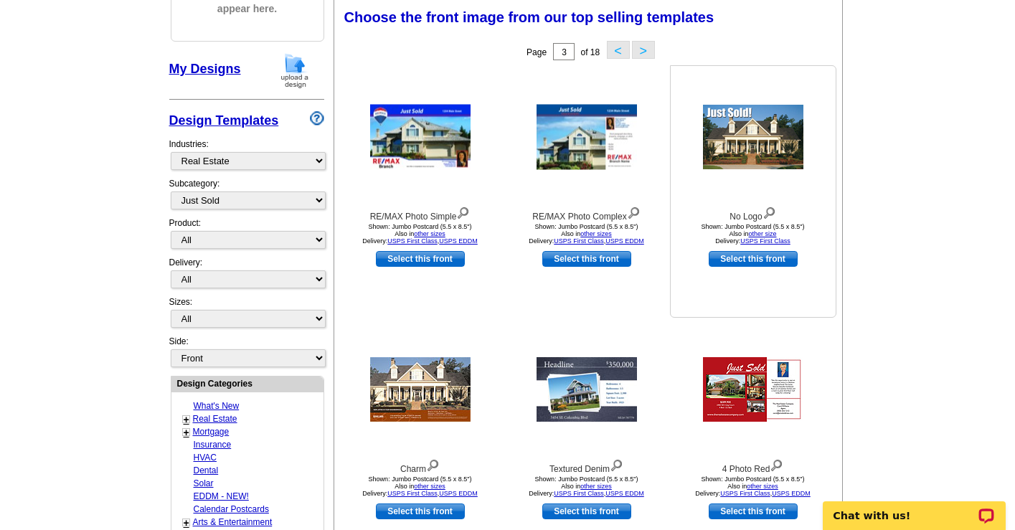
click at [769, 147] on img at bounding box center [753, 137] width 100 height 65
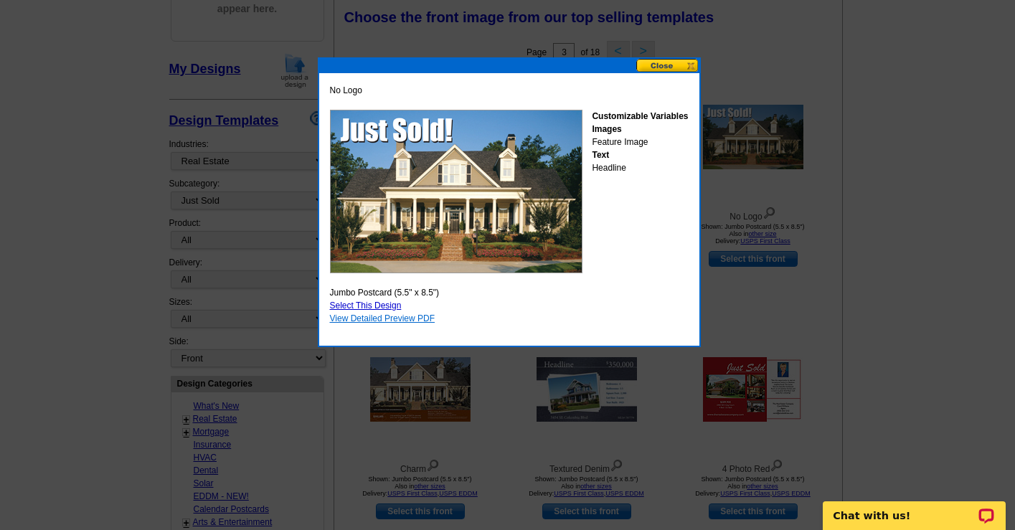
click at [391, 316] on link "View Detailed Preview PDF" at bounding box center [382, 319] width 105 height 10
click at [659, 63] on button at bounding box center [667, 66] width 63 height 14
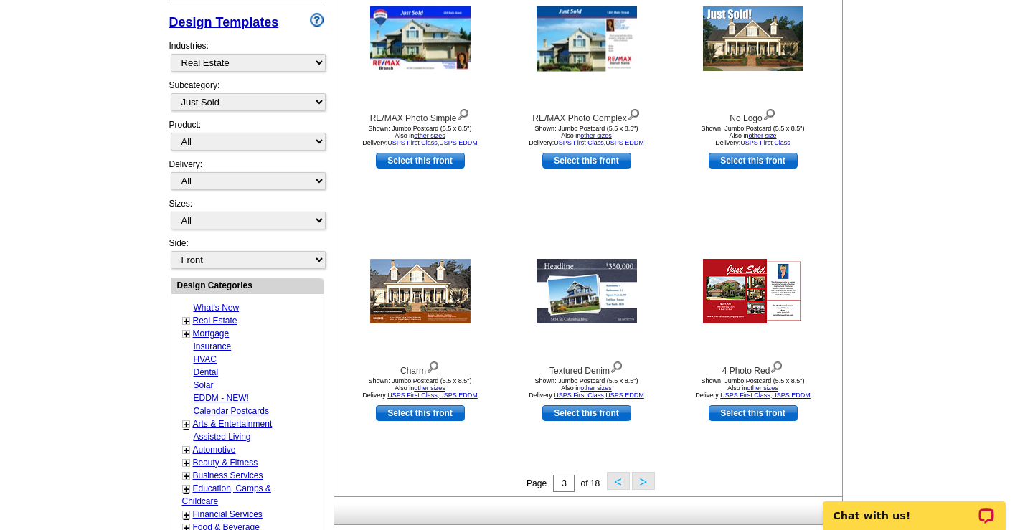
scroll to position [369, 0]
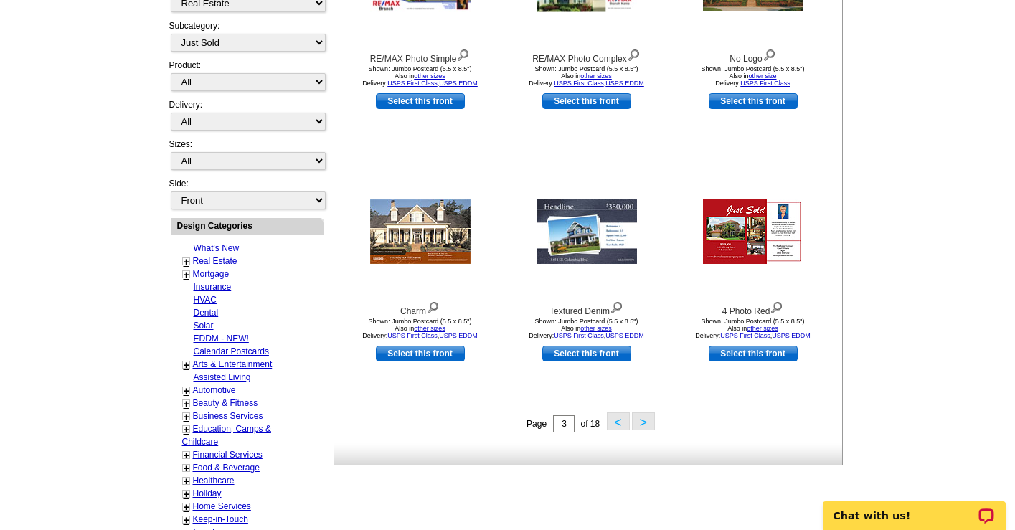
click at [646, 419] on button ">" at bounding box center [643, 422] width 23 height 18
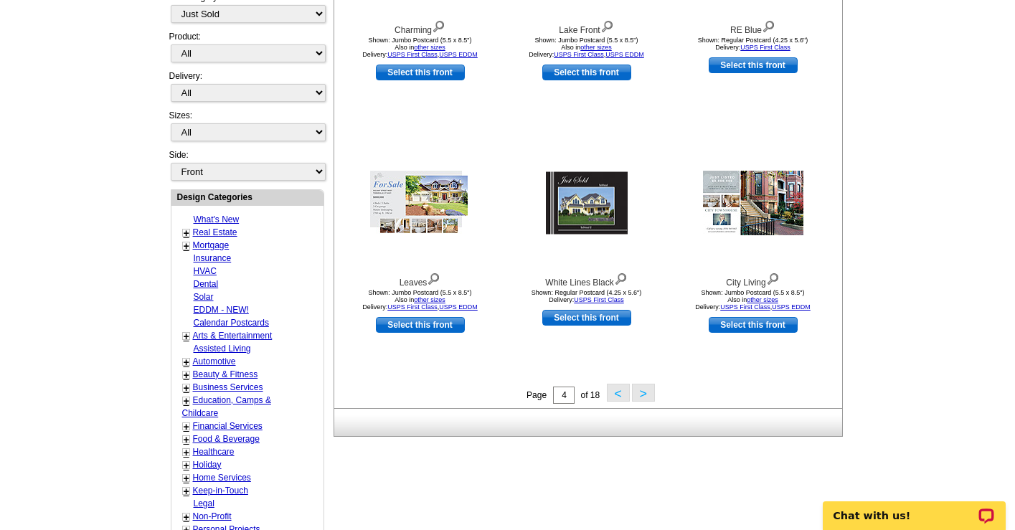
scroll to position [453, 0]
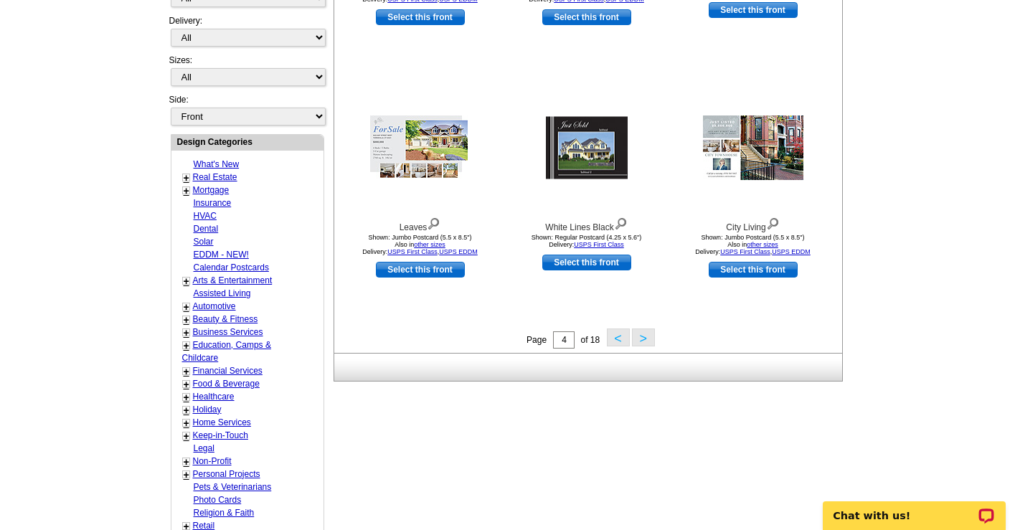
click at [645, 337] on button ">" at bounding box center [643, 338] width 23 height 18
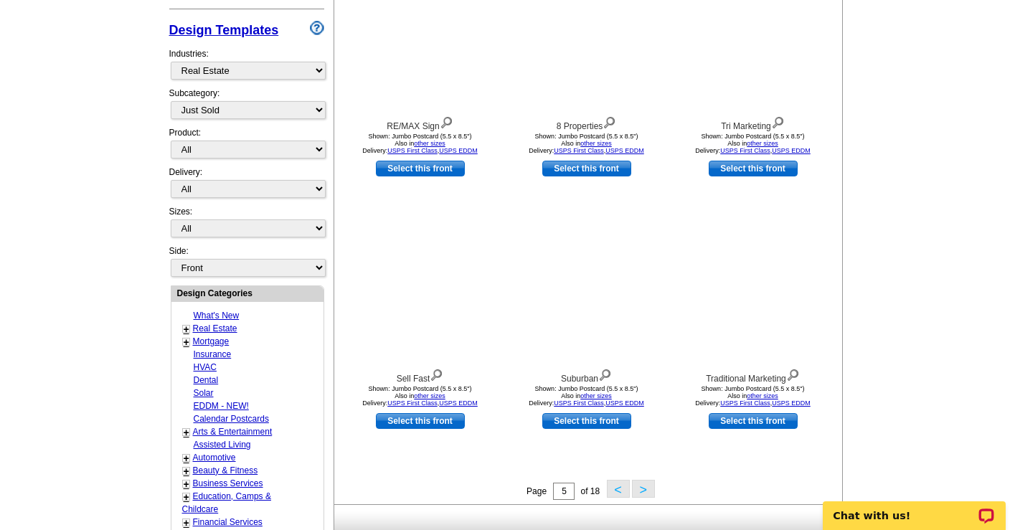
scroll to position [332, 0]
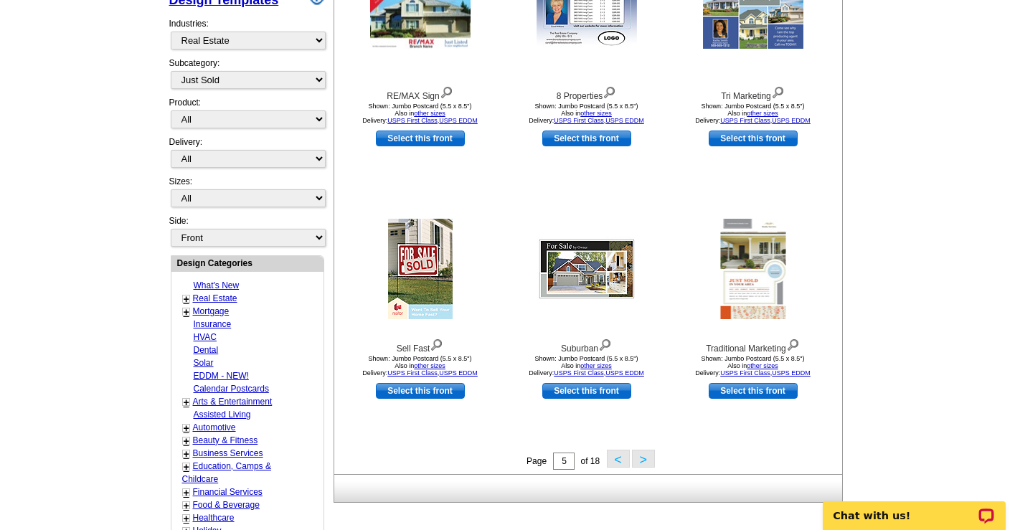
click at [649, 456] on button ">" at bounding box center [643, 459] width 23 height 18
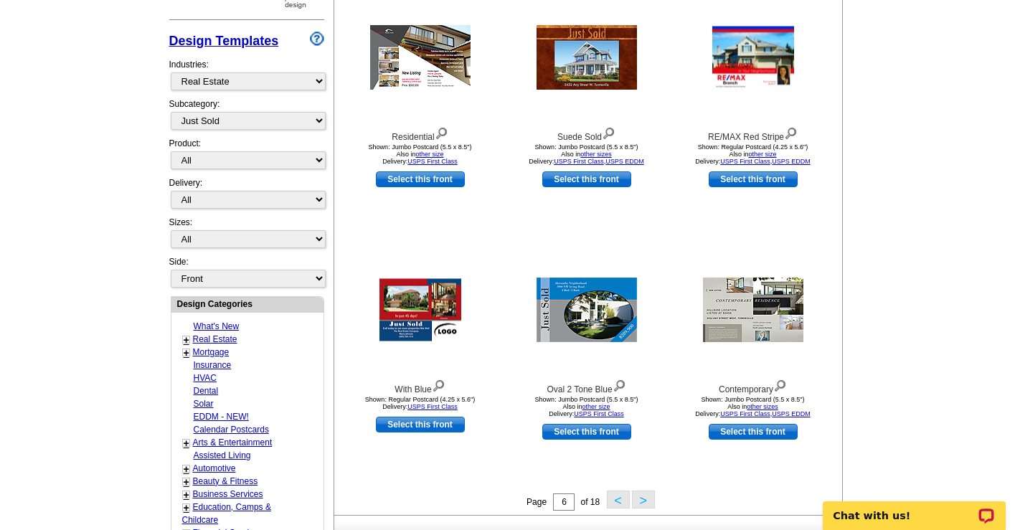
scroll to position [310, 0]
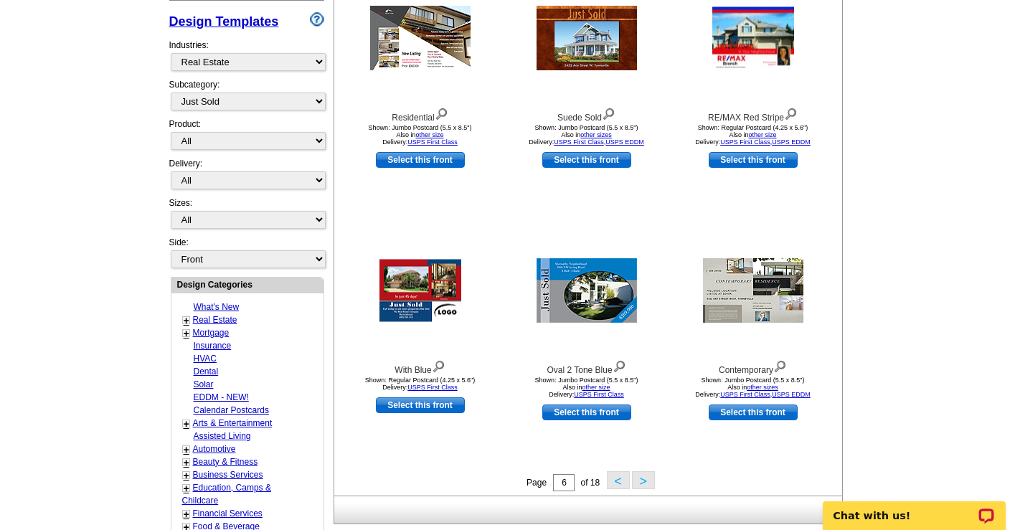
click at [640, 489] on button ">" at bounding box center [643, 480] width 23 height 18
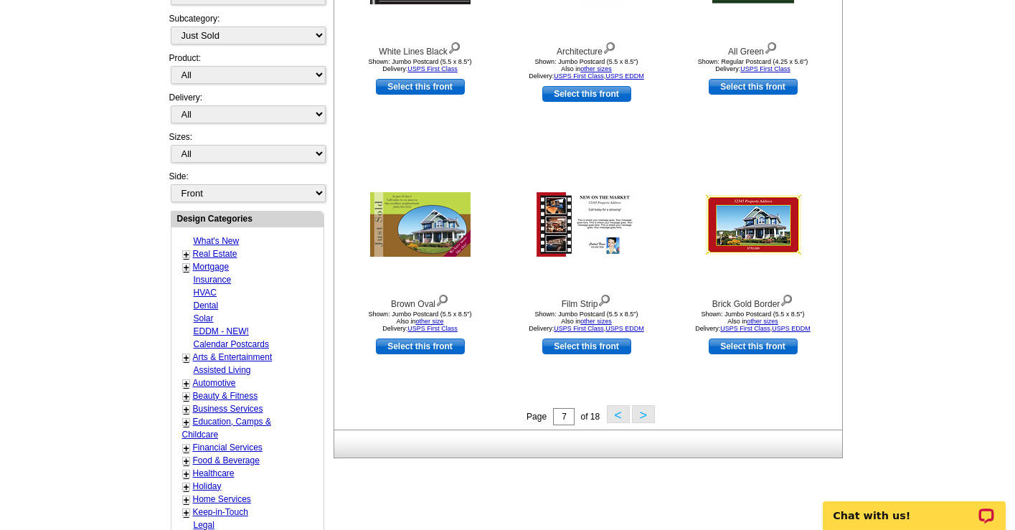
scroll to position [512, 0]
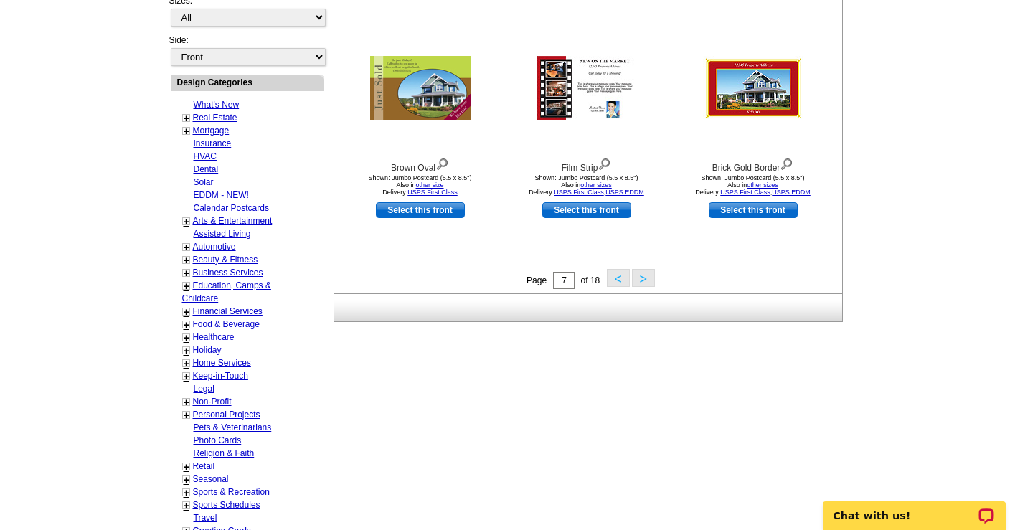
click at [641, 277] on button ">" at bounding box center [643, 278] width 23 height 18
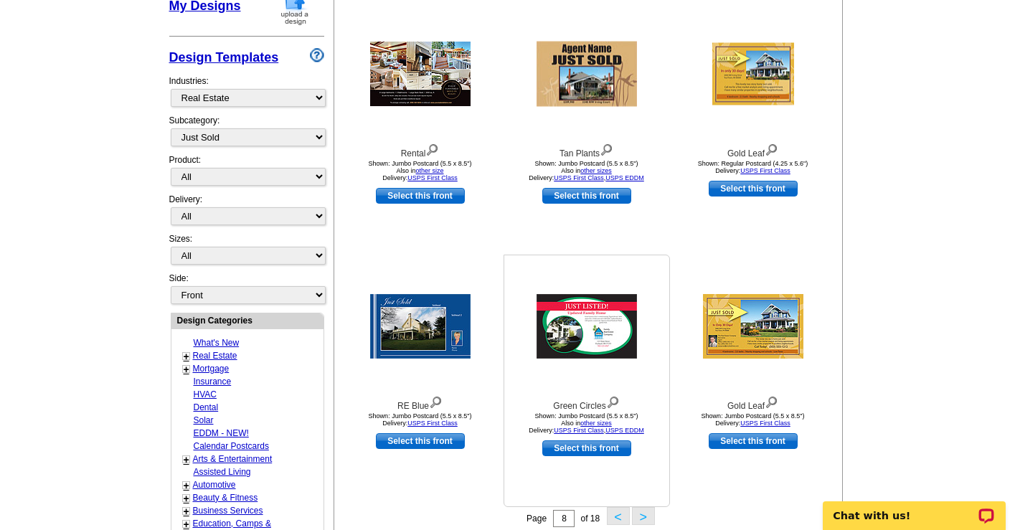
scroll to position [326, 0]
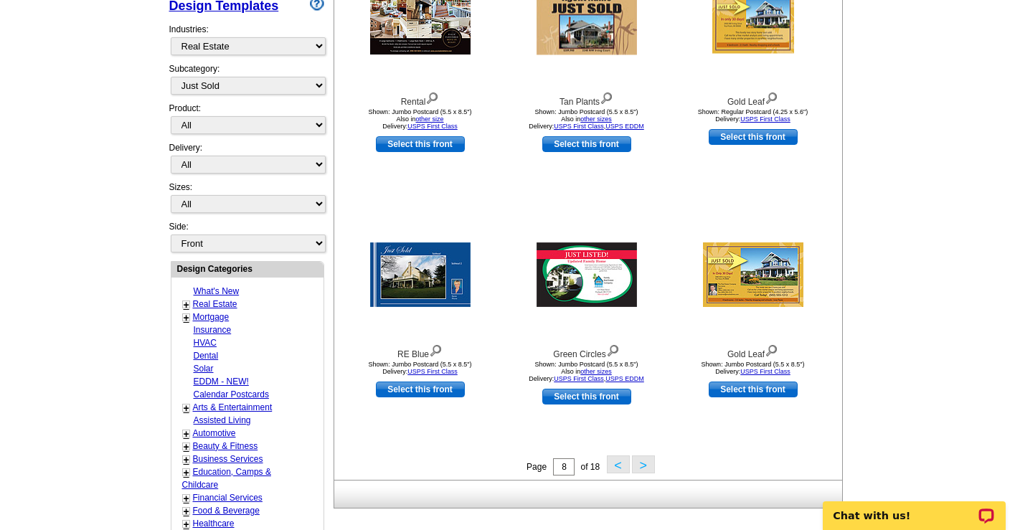
click at [642, 468] on button ">" at bounding box center [643, 465] width 23 height 18
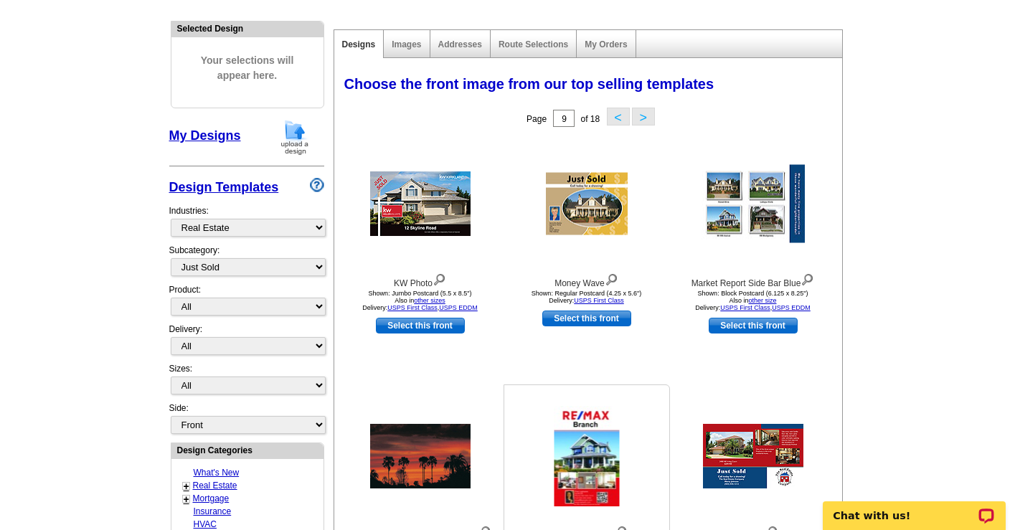
scroll to position [0, 0]
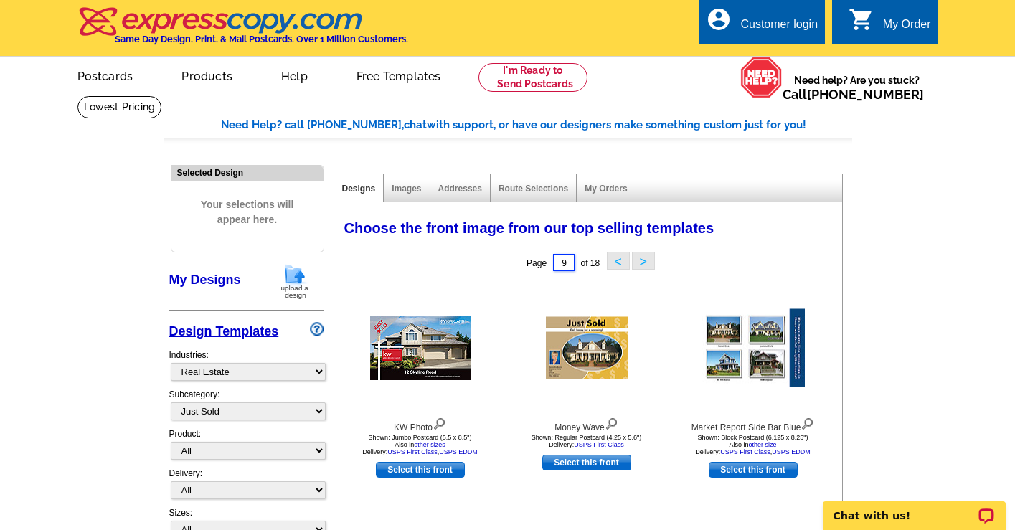
click at [566, 265] on input "9" at bounding box center [564, 262] width 22 height 17
type input "1"
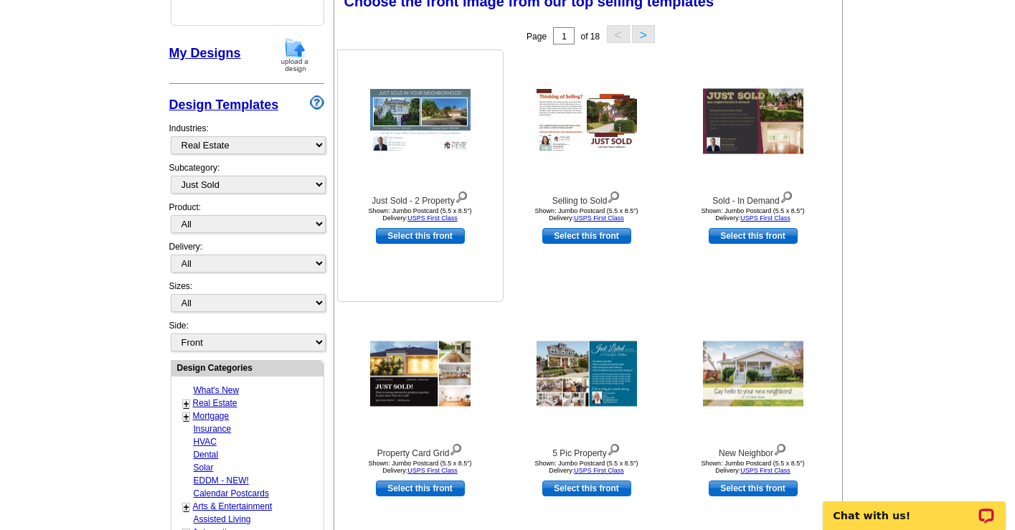
scroll to position [250, 0]
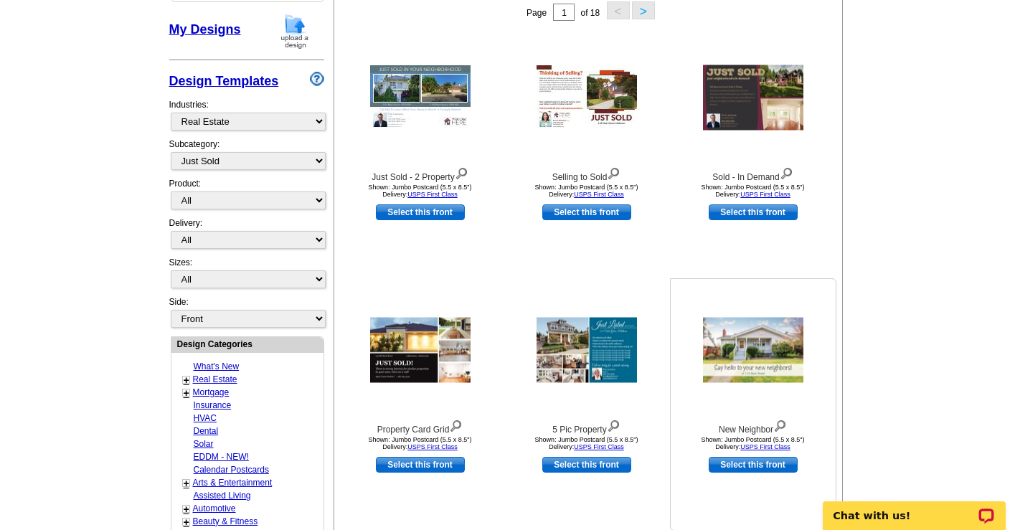
click at [760, 351] on img at bounding box center [753, 350] width 100 height 65
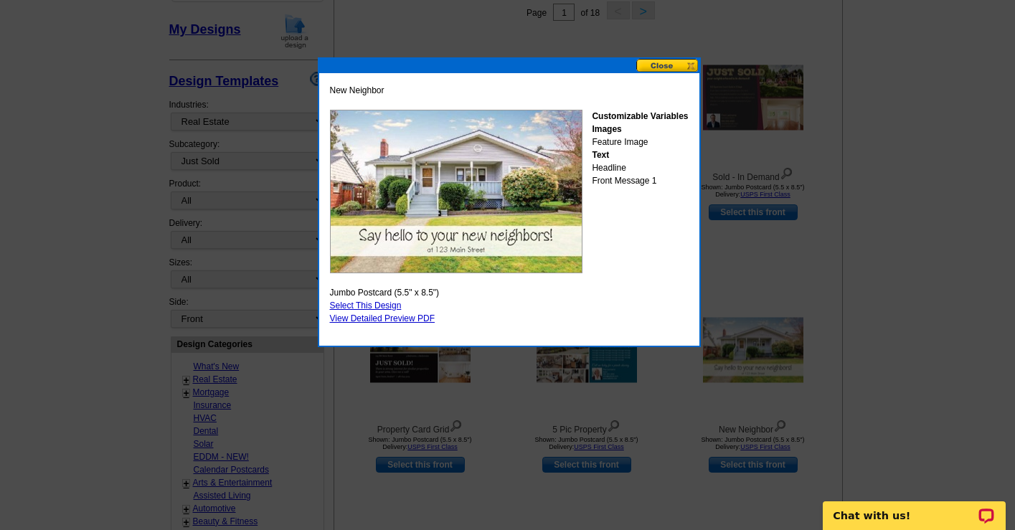
click at [664, 66] on button at bounding box center [667, 66] width 63 height 14
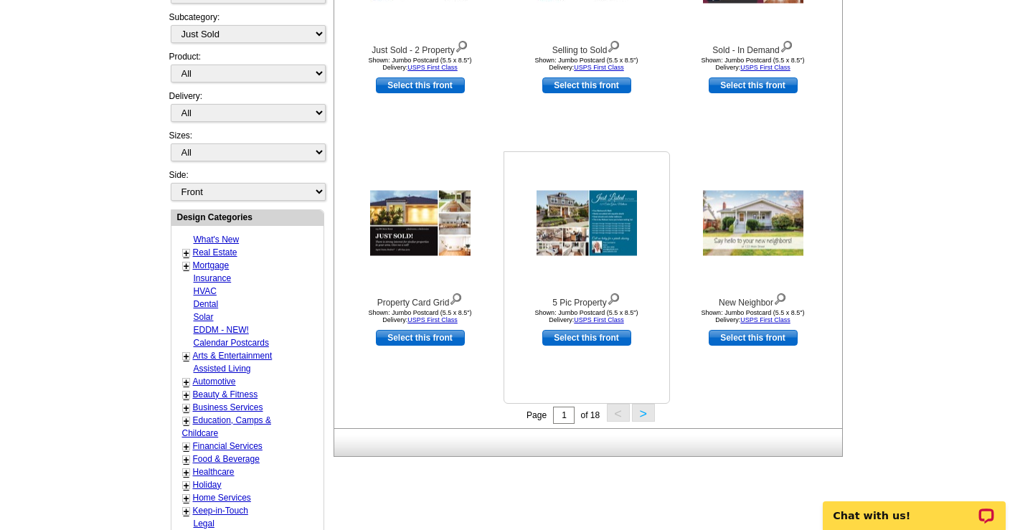
scroll to position [334, 0]
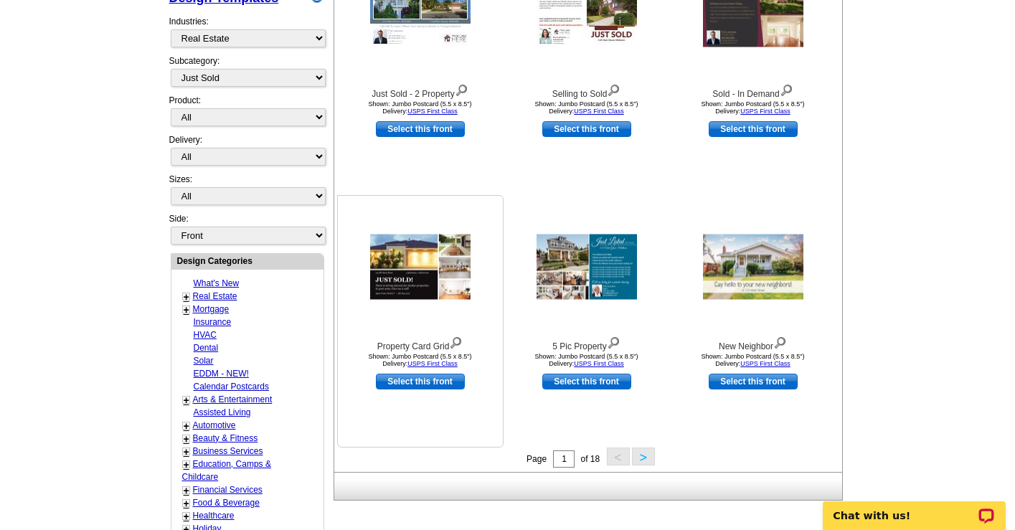
click at [434, 275] on img at bounding box center [420, 267] width 100 height 65
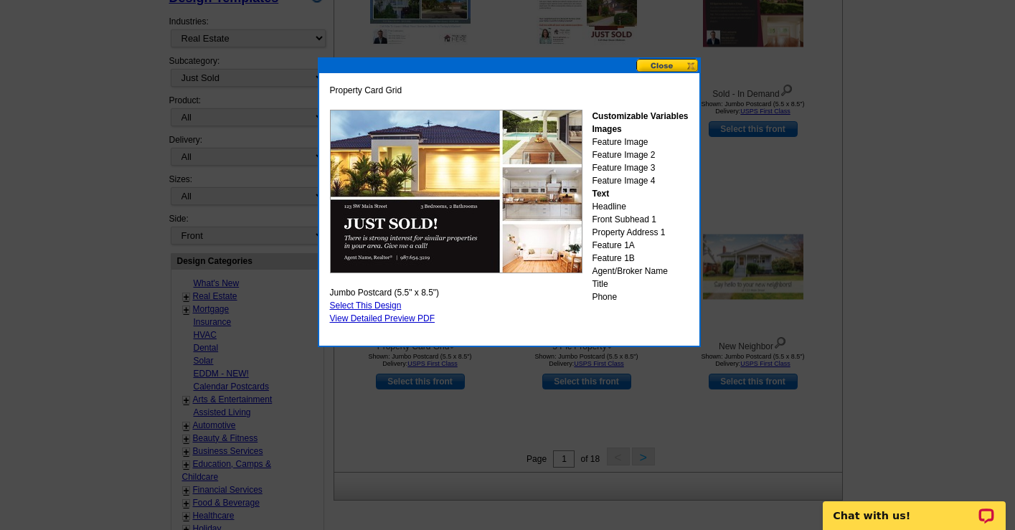
click at [668, 67] on button at bounding box center [667, 66] width 63 height 14
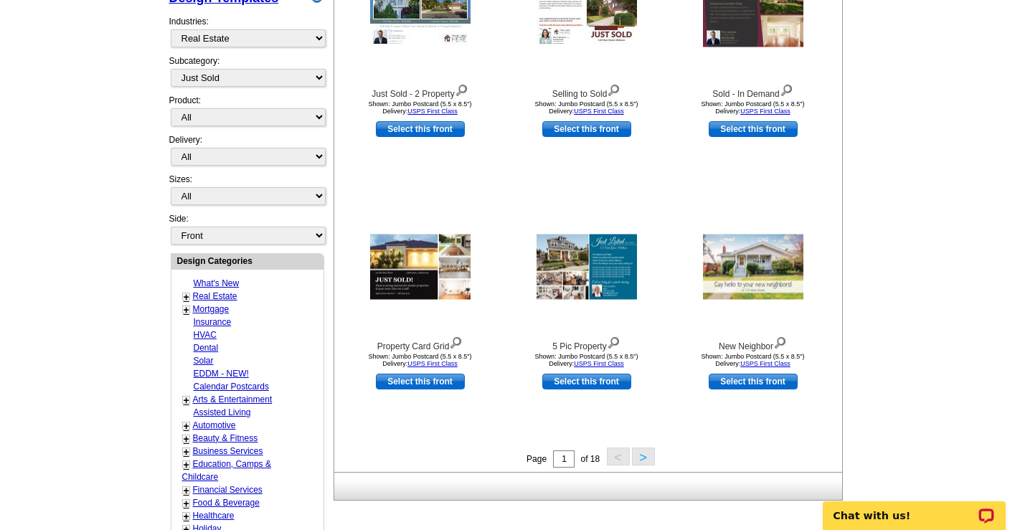
click at [643, 456] on button ">" at bounding box center [643, 457] width 23 height 18
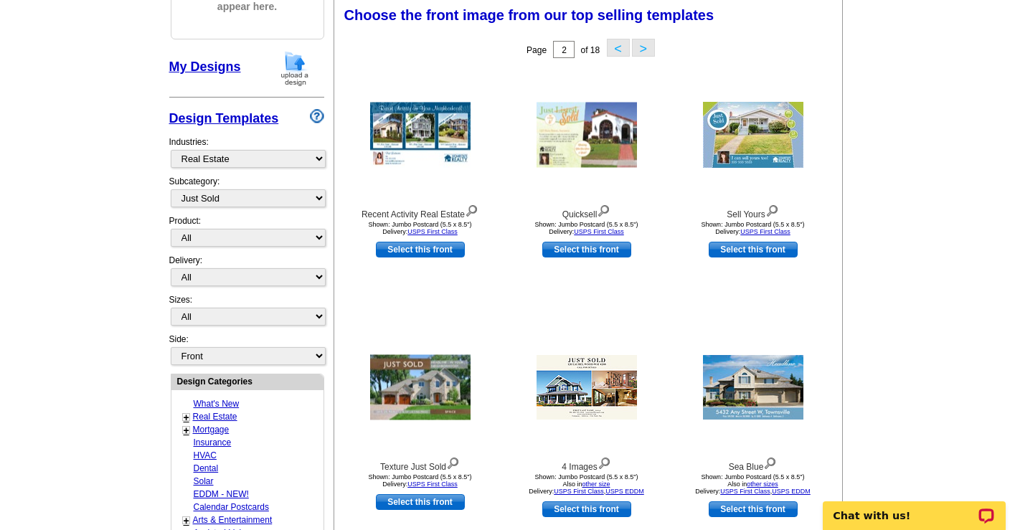
scroll to position [211, 0]
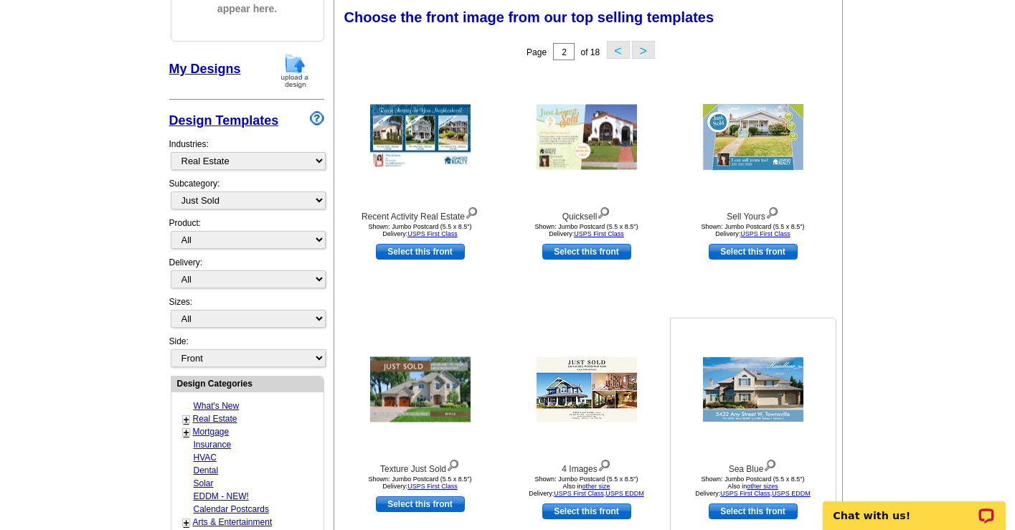
click at [748, 398] on img at bounding box center [753, 389] width 100 height 65
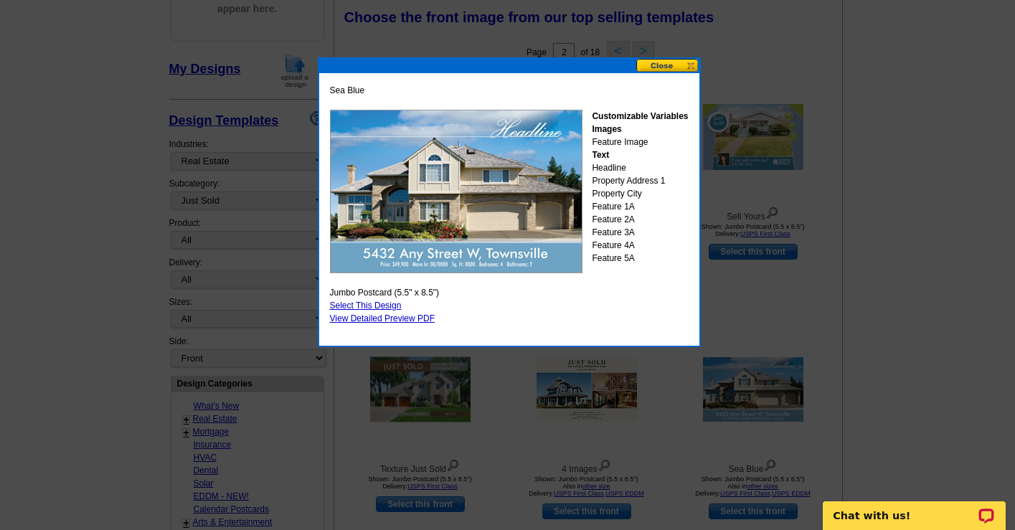
click at [666, 67] on button at bounding box center [667, 66] width 63 height 14
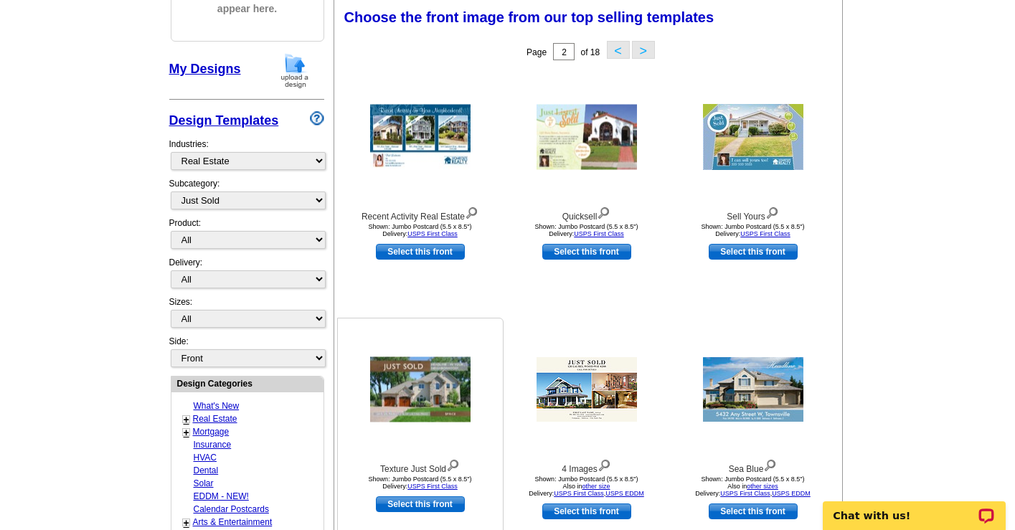
click at [403, 393] on img at bounding box center [420, 389] width 100 height 65
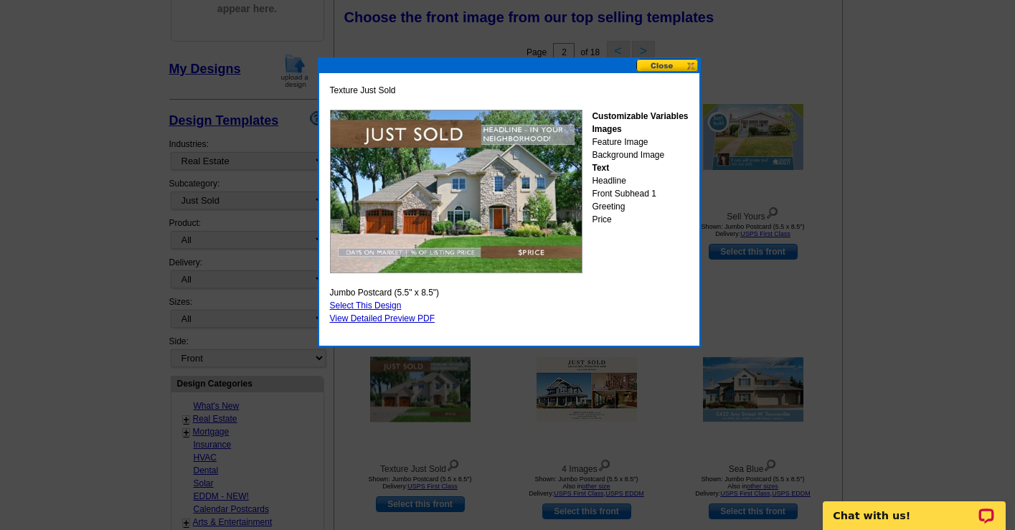
click at [660, 70] on button at bounding box center [667, 66] width 63 height 14
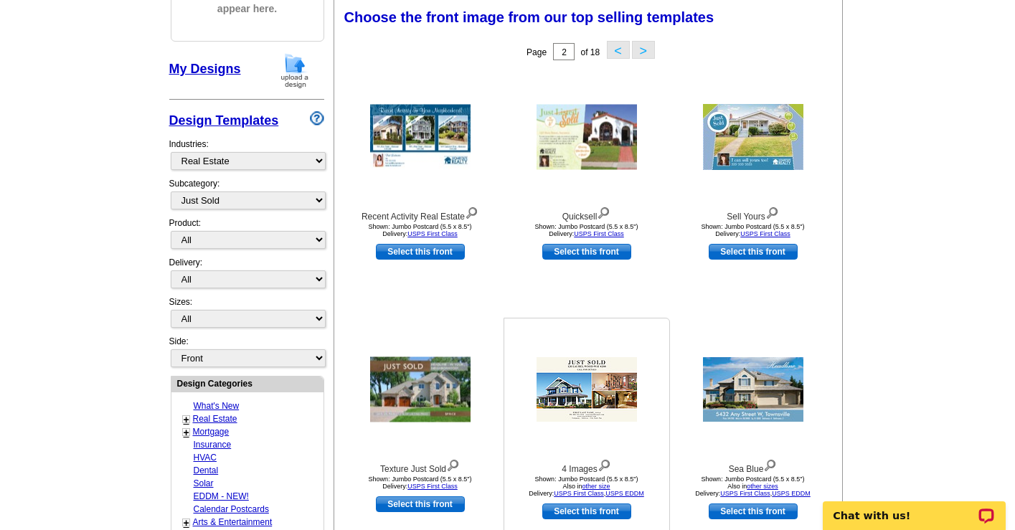
click at [596, 390] on img at bounding box center [587, 389] width 100 height 65
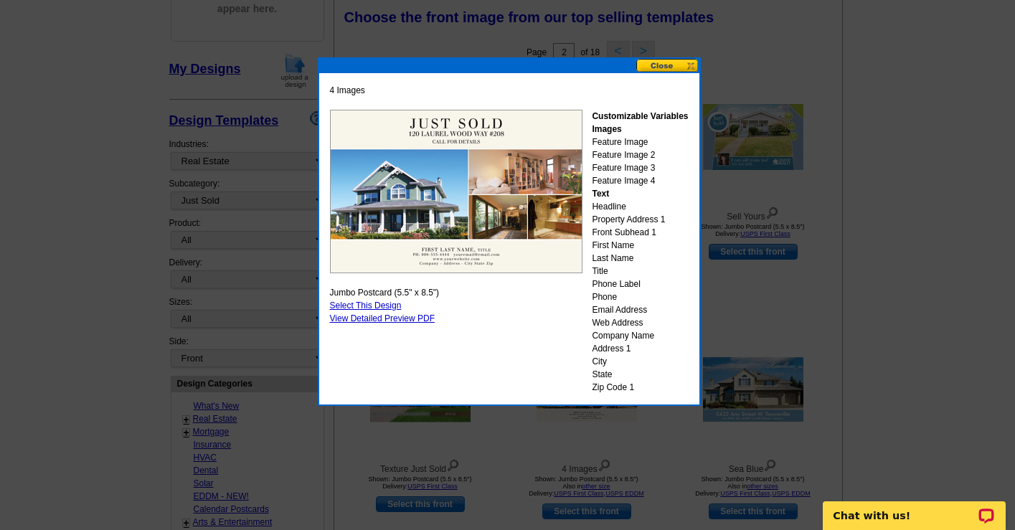
click at [370, 301] on link "Select This Design" at bounding box center [366, 306] width 72 height 10
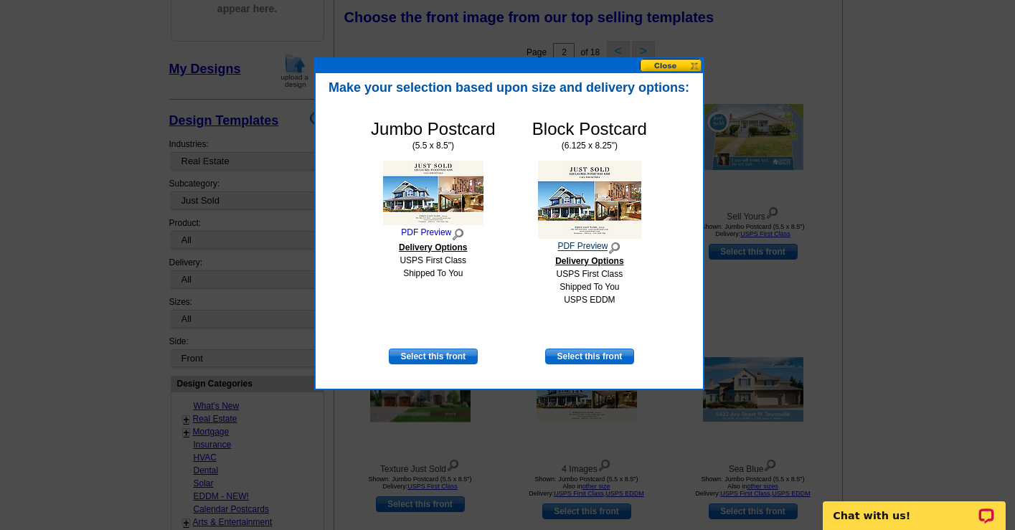
click at [578, 246] on link "PDF Preview" at bounding box center [589, 247] width 115 height 16
click at [589, 355] on link "Select this front" at bounding box center [589, 357] width 89 height 16
select select "14"
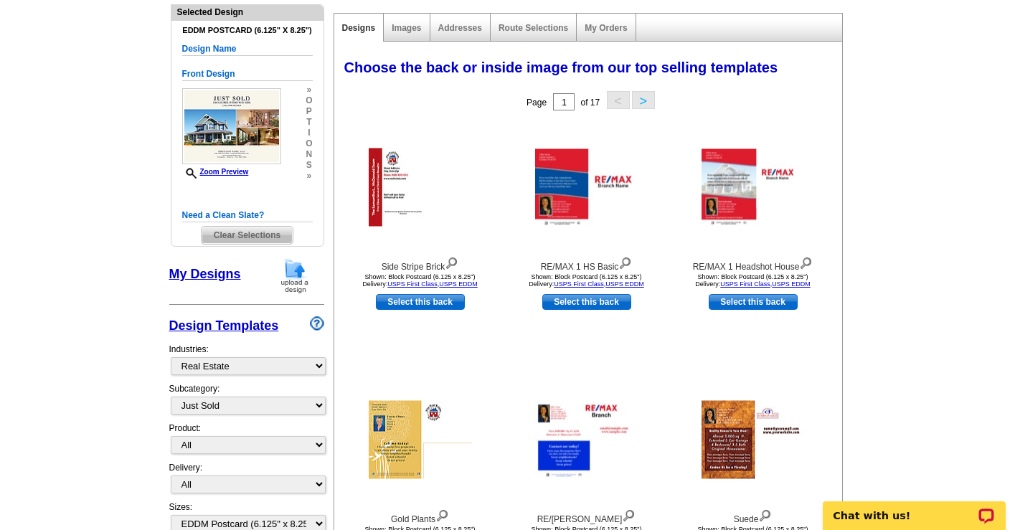
scroll to position [141, 0]
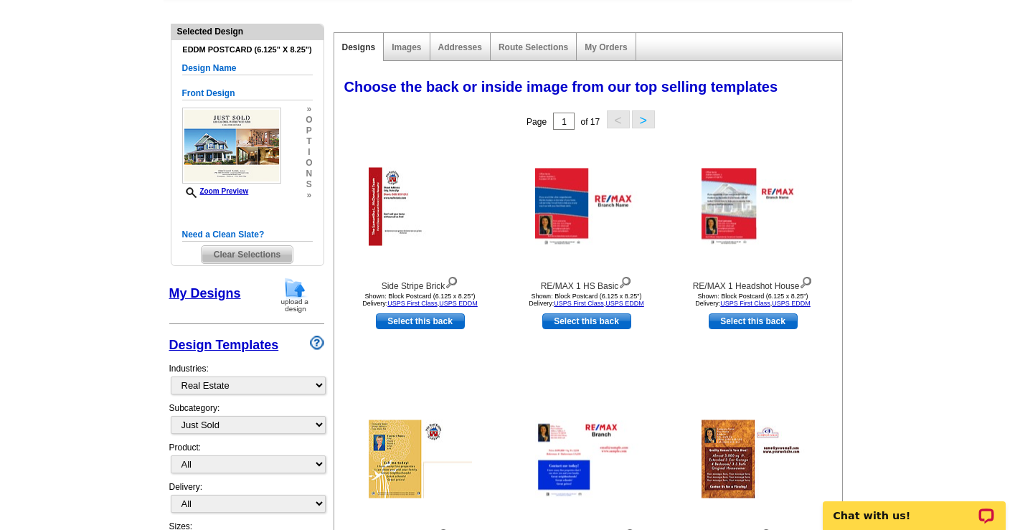
click at [649, 116] on button ">" at bounding box center [643, 120] width 23 height 18
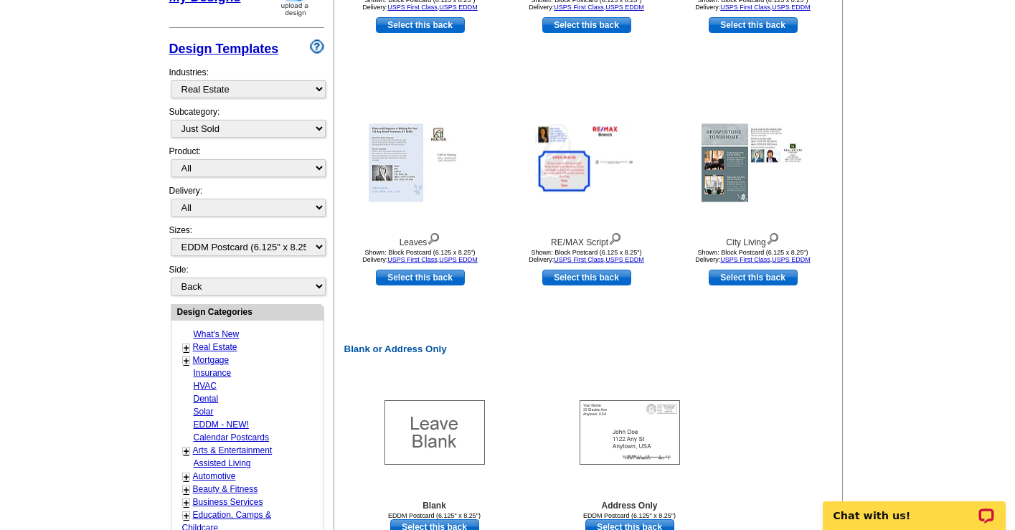
scroll to position [460, 0]
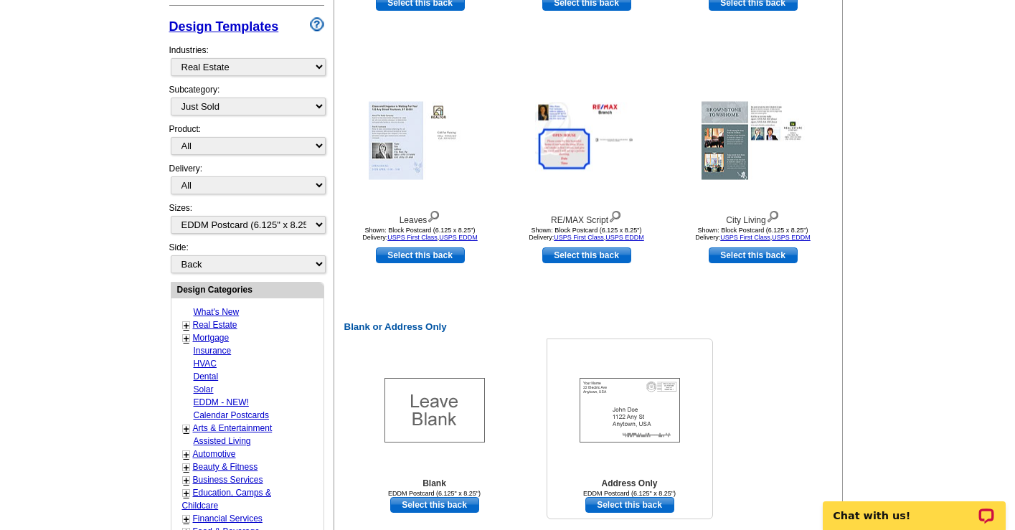
click at [624, 509] on link "Select this back" at bounding box center [630, 505] width 89 height 16
select select "front"
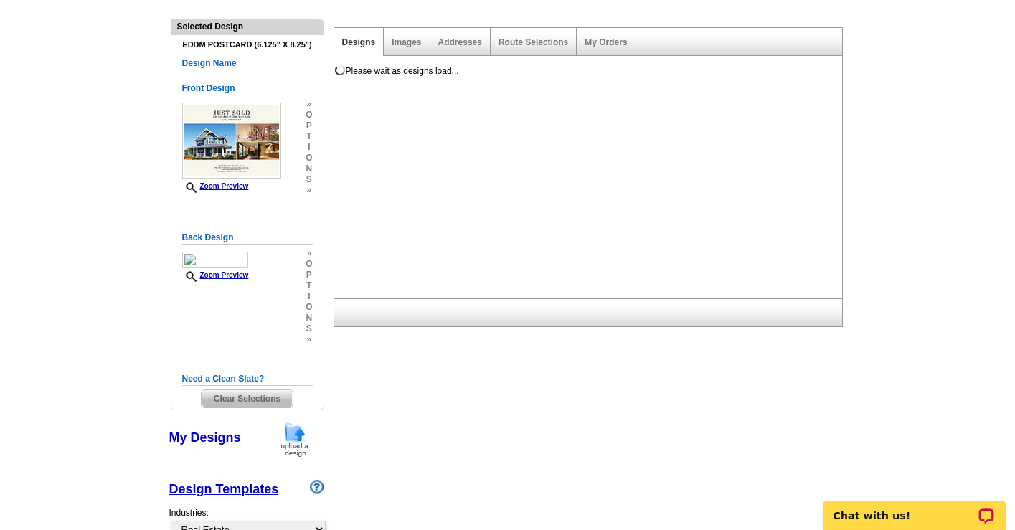
scroll to position [0, 0]
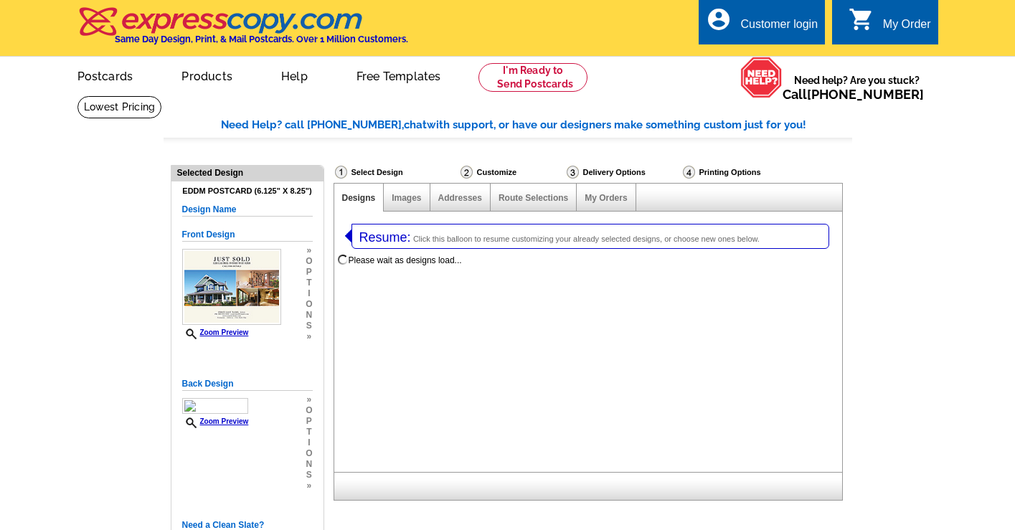
select select
select select "14"
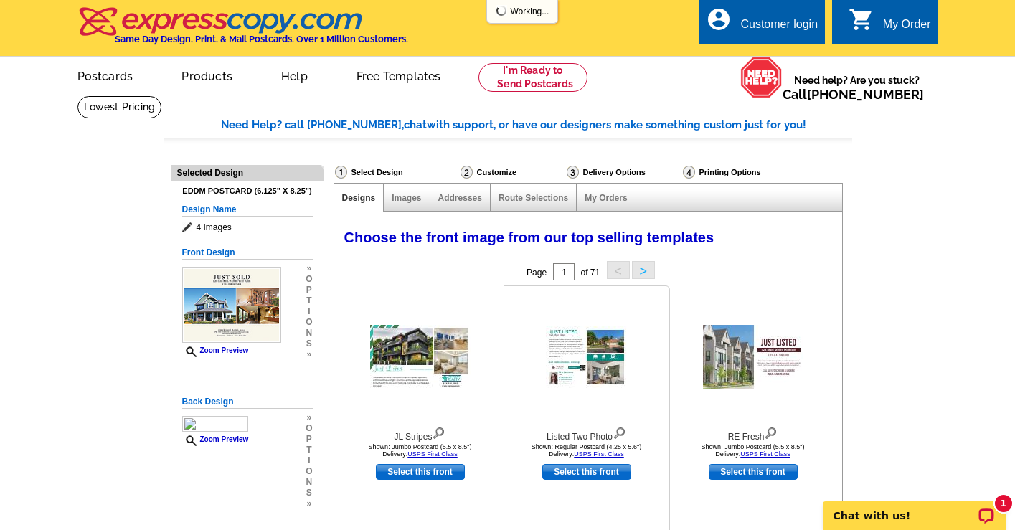
select select "785"
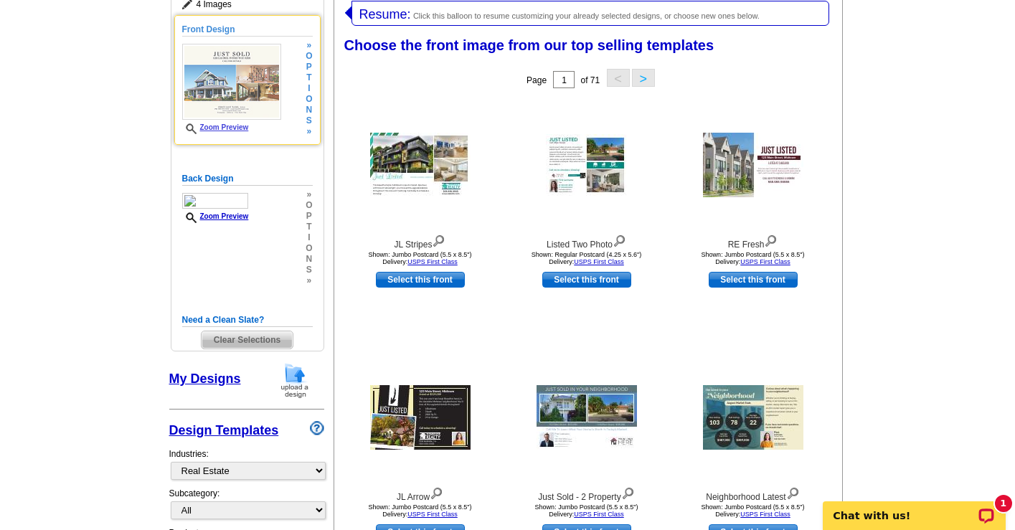
scroll to position [387, 0]
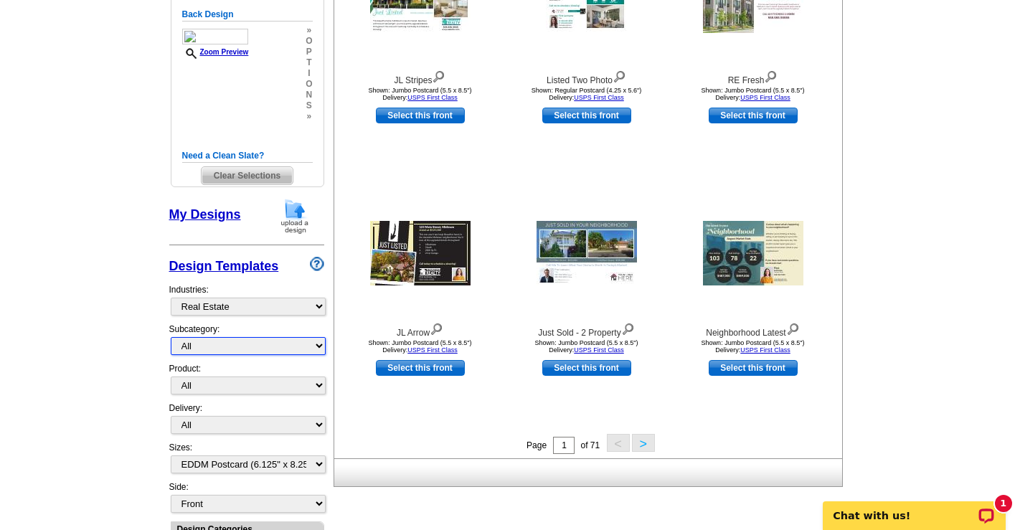
click at [318, 347] on select "All RE/MAX® Referrals Keller Williams® Berkshire Hathaway Home Services Century…" at bounding box center [248, 346] width 155 height 18
select select "789"
click at [171, 337] on select "All RE/MAX® Referrals Keller Williams® Berkshire Hathaway Home Services Century…" at bounding box center [248, 346] width 155 height 18
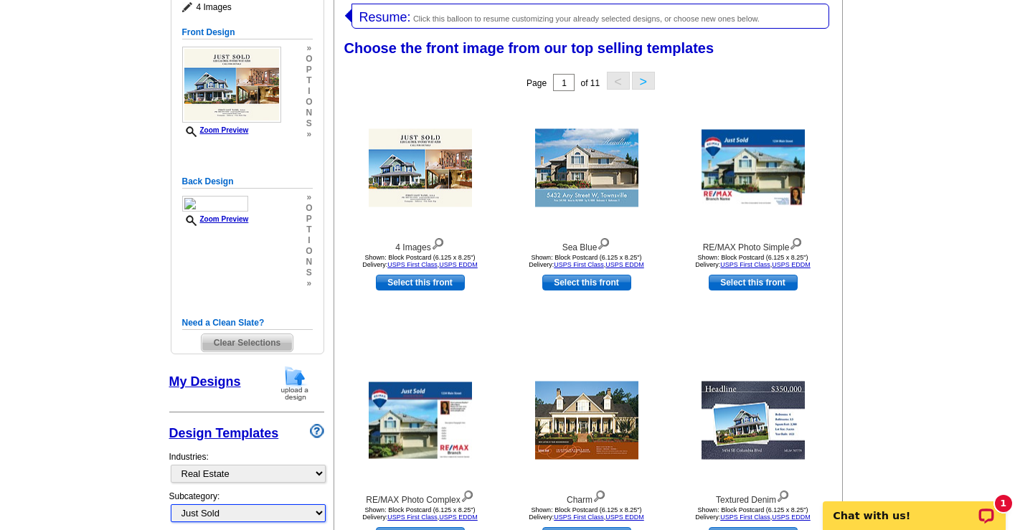
scroll to position [220, 0]
click at [415, 282] on link "Select this front" at bounding box center [420, 283] width 89 height 16
select select "back"
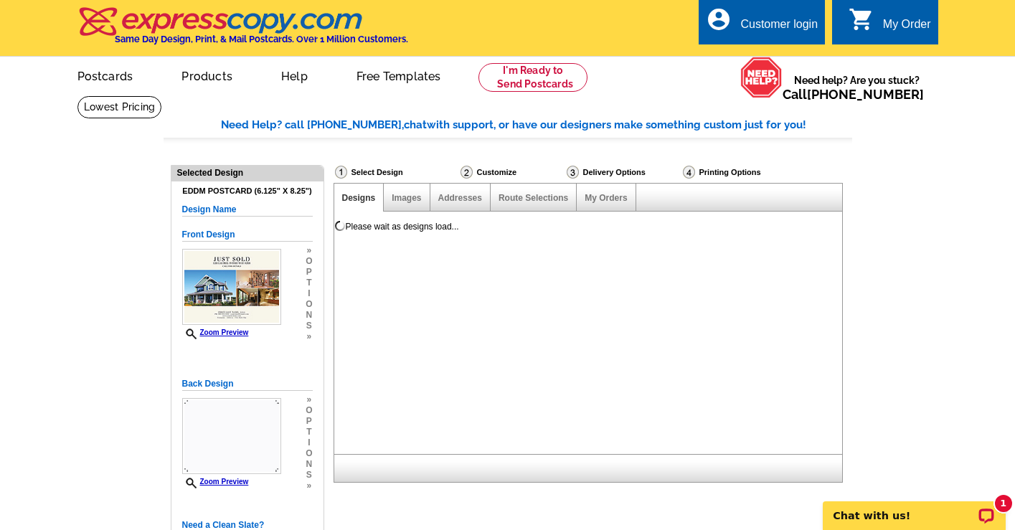
scroll to position [0, 0]
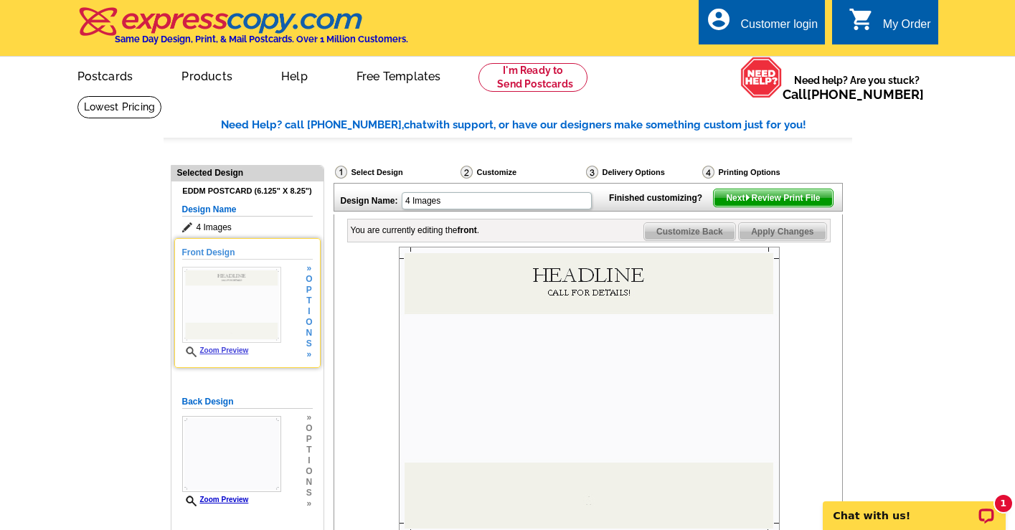
click at [242, 316] on img at bounding box center [231, 305] width 99 height 76
click at [614, 301] on img at bounding box center [589, 391] width 381 height 288
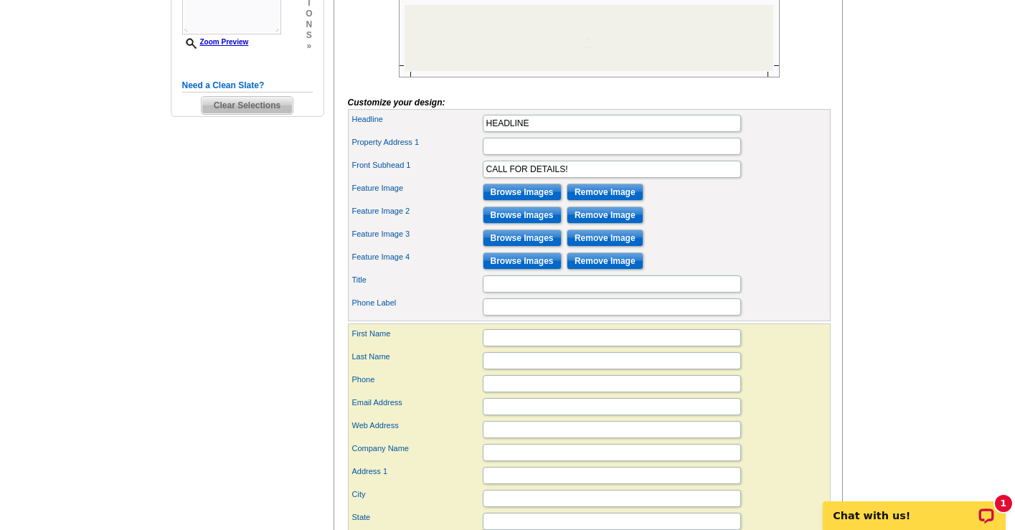
scroll to position [409, 0]
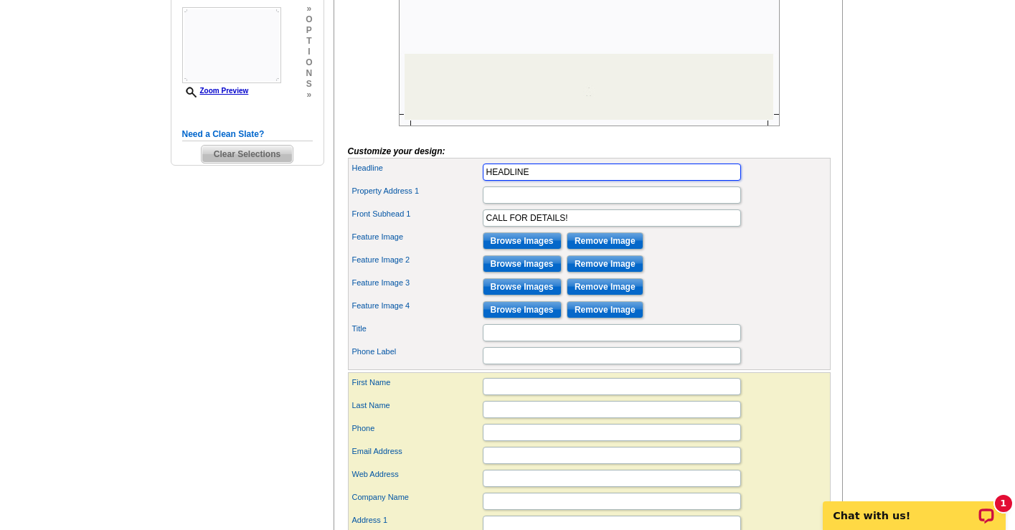
drag, startPoint x: 546, startPoint y: 194, endPoint x: 450, endPoint y: 194, distance: 96.2
click at [450, 184] on div "Headline HEADLINE" at bounding box center [589, 172] width 477 height 23
type input "Just Sold"
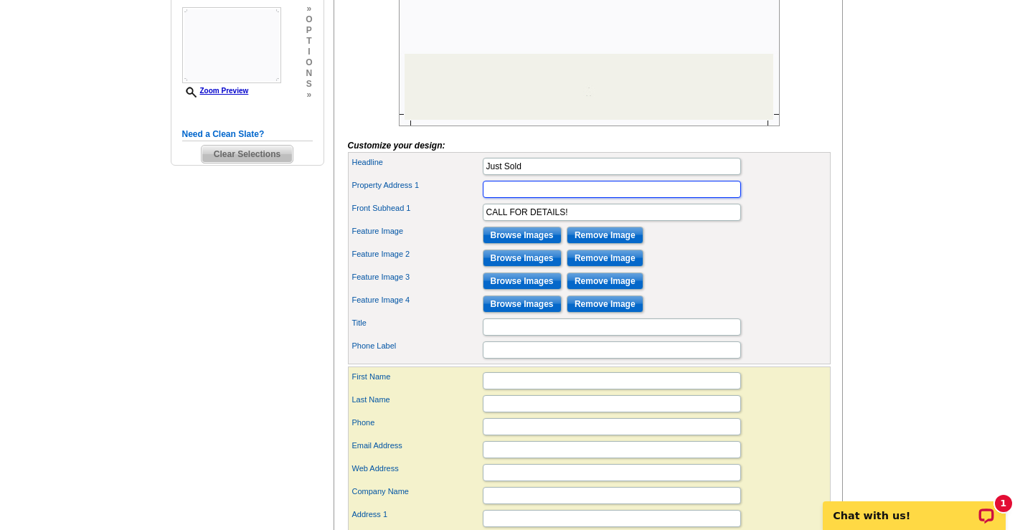
click at [560, 198] on input "Property Address 1" at bounding box center [612, 189] width 258 height 17
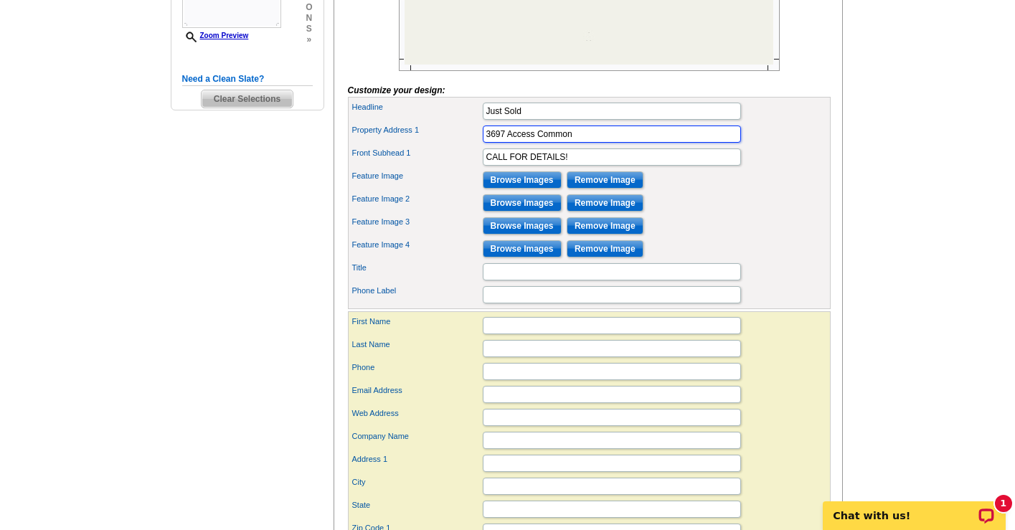
scroll to position [476, 0]
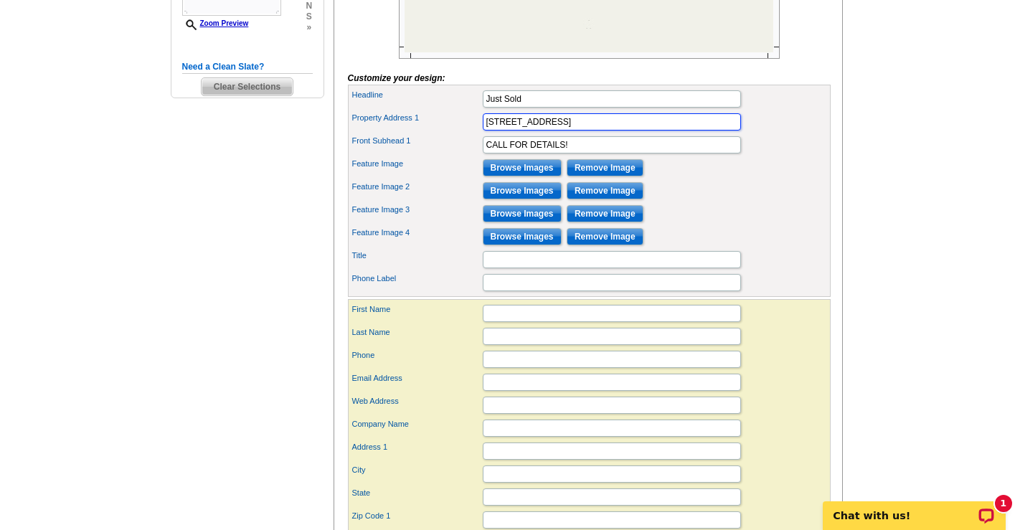
type input "3697 Access Common, Fremont, CA 94538"
drag, startPoint x: 575, startPoint y: 166, endPoint x: 484, endPoint y: 160, distance: 91.4
click at [484, 154] on input "CALL FOR DETAILS!" at bounding box center [612, 144] width 258 height 17
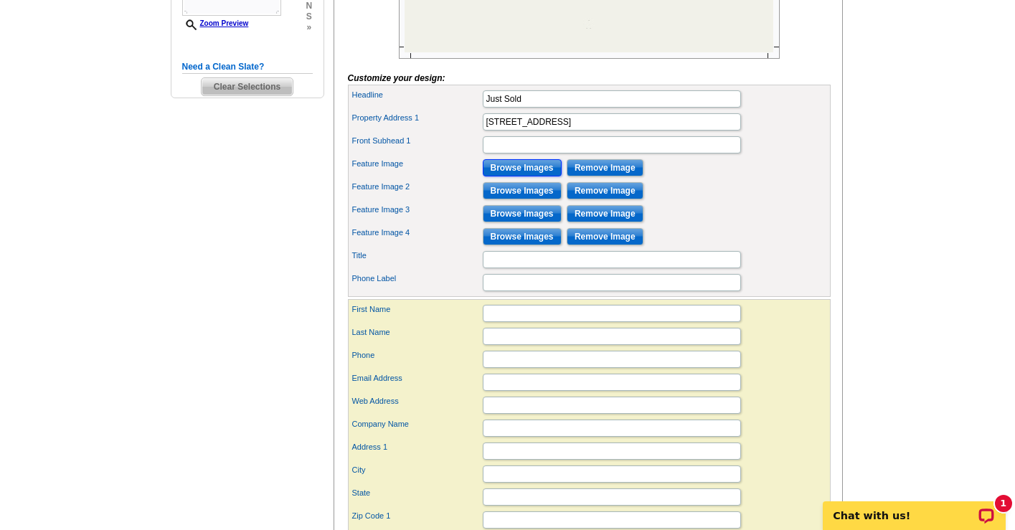
click at [526, 177] on input "Browse Images" at bounding box center [522, 167] width 79 height 17
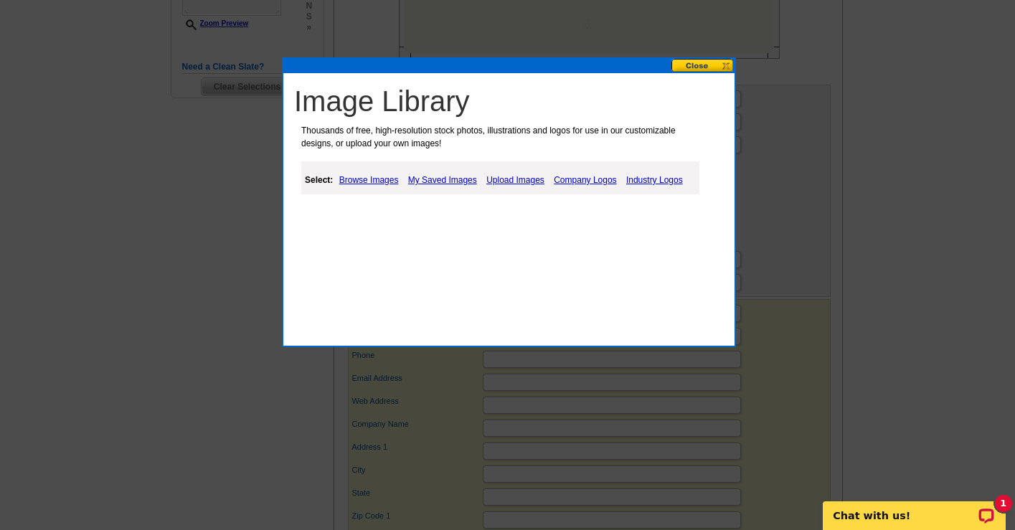
click at [379, 180] on link "Browse Images" at bounding box center [369, 179] width 67 height 17
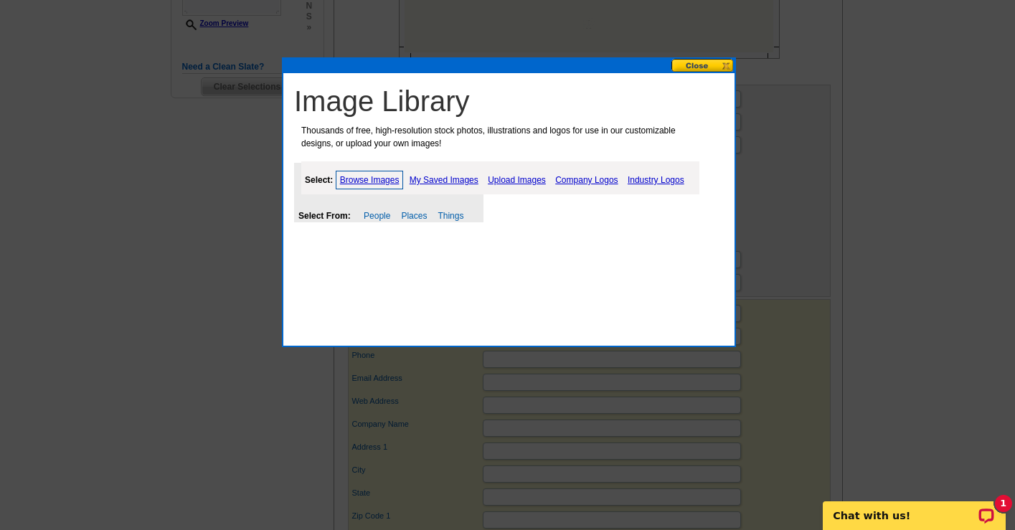
click at [511, 177] on link "Upload Images" at bounding box center [516, 179] width 65 height 17
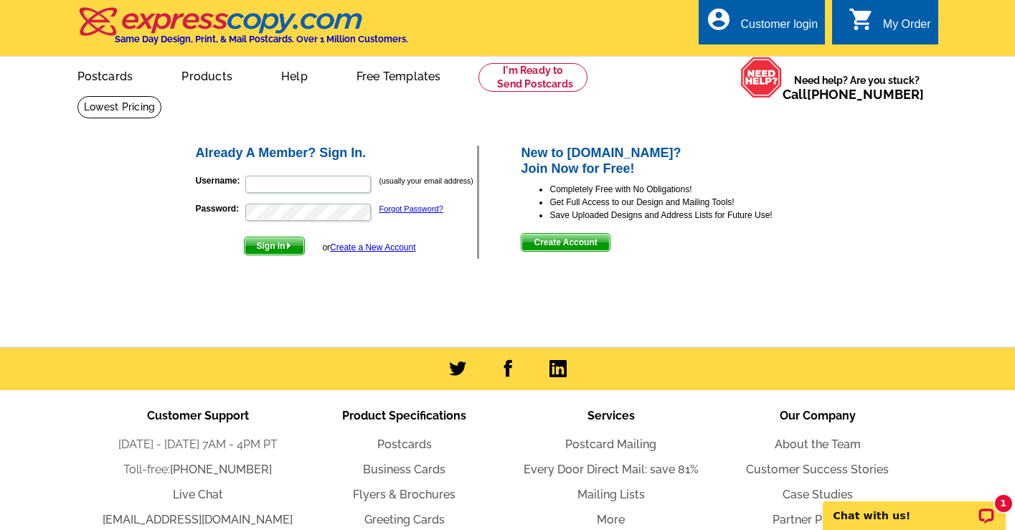
scroll to position [122, 0]
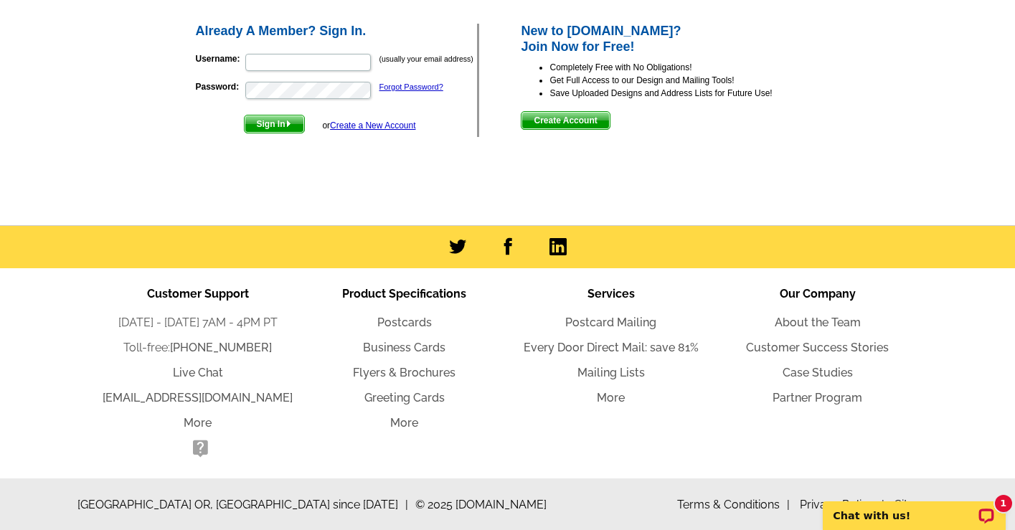
click at [563, 117] on span "Create Account" at bounding box center [566, 120] width 88 height 17
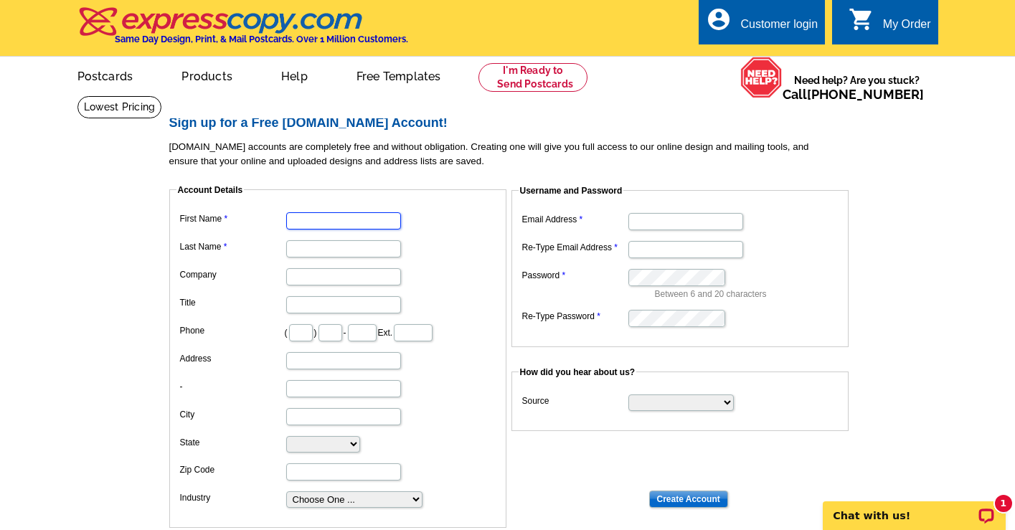
click at [330, 223] on input "First Name" at bounding box center [343, 220] width 115 height 17
type input "c"
type input "CHIA LING"
type input "CHIANG"
type input "408"
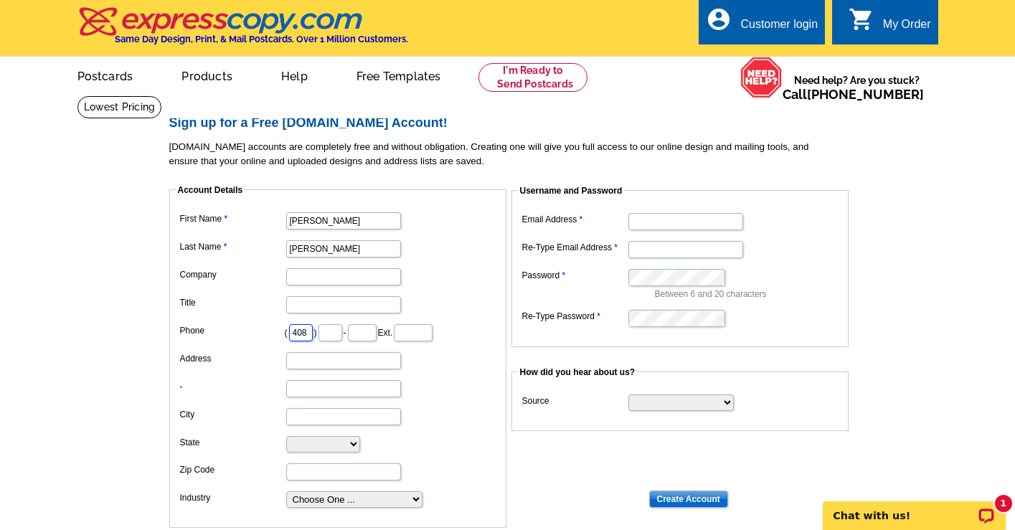
type input "886"
type input "8024"
type input "767 Privet Ct"
type input "Sunnyvale"
select select "CA"
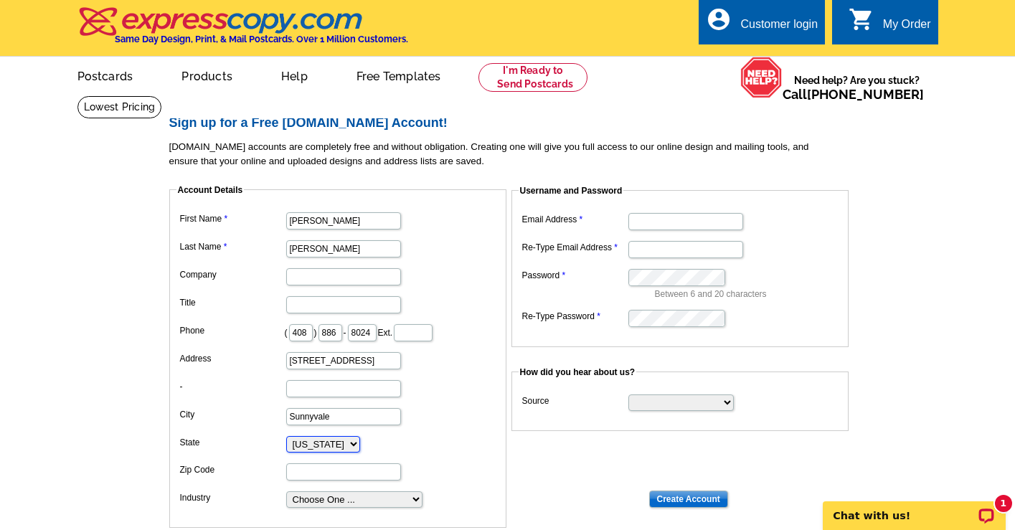
type input "94086"
type input "emo0209@gmail.com"
drag, startPoint x: 339, startPoint y: 222, endPoint x: 286, endPoint y: 221, distance: 53.1
click at [286, 221] on input "CHIA LING" at bounding box center [343, 220] width 115 height 17
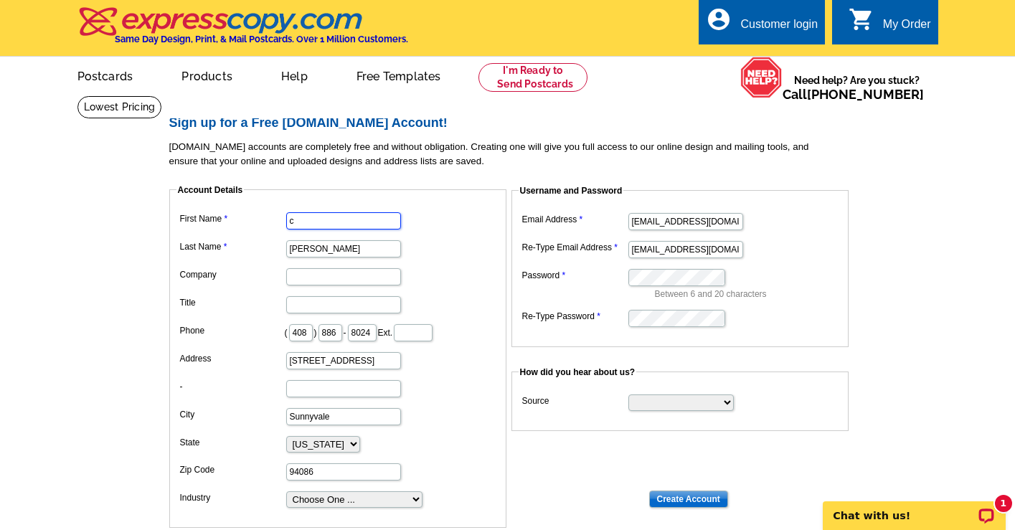
type input "Charlene"
type input "Ocean Mortgage"
click at [334, 248] on input "CHIANG" at bounding box center [343, 248] width 115 height 17
type input "Chiang"
click at [448, 216] on dd "Charlene" at bounding box center [338, 220] width 323 height 22
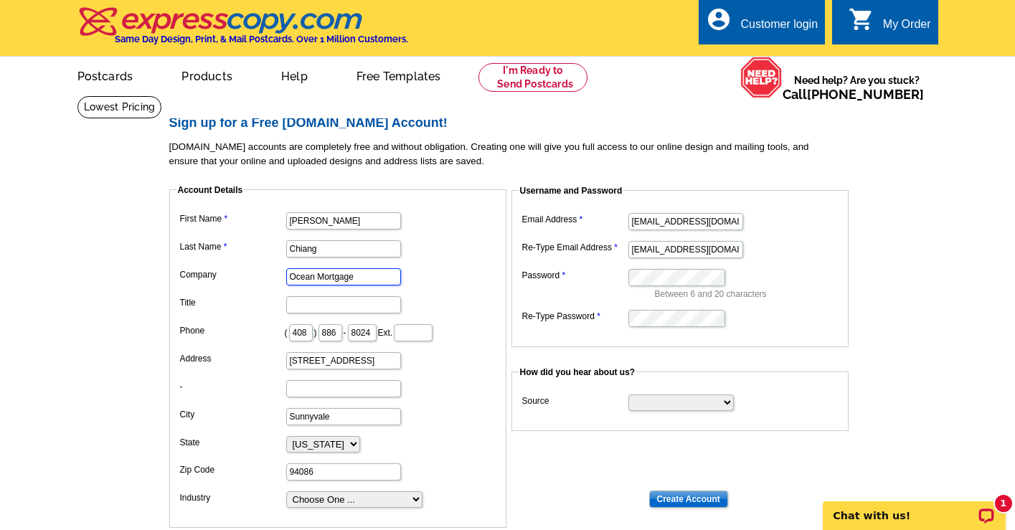
drag, startPoint x: 360, startPoint y: 280, endPoint x: 260, endPoint y: 276, distance: 100.5
click at [260, 276] on dl "First Name Charlene Last Name Chiang Company Ocean Mortgage Title Phone ( 408 )…" at bounding box center [338, 359] width 323 height 301
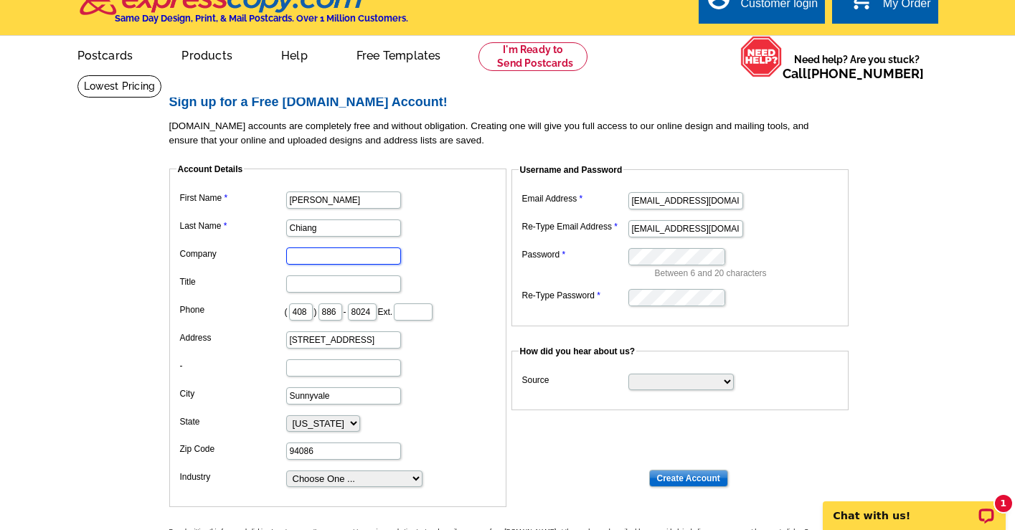
scroll to position [30, 0]
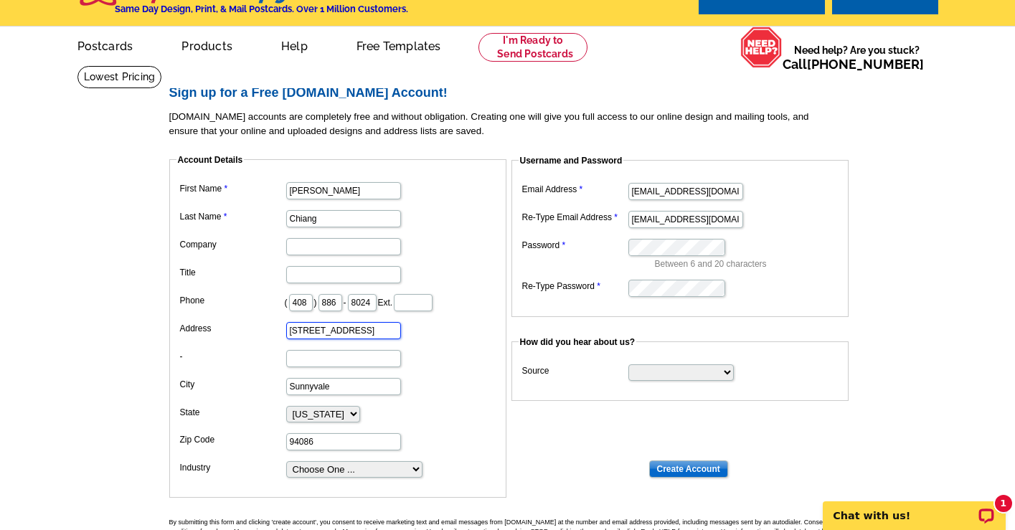
drag, startPoint x: 349, startPoint y: 331, endPoint x: 258, endPoint y: 329, distance: 90.4
click at [258, 329] on dl "First Name Charlene Last Name Chiang Company Title Phone ( 408 ) 886 - 8024 Ext…" at bounding box center [338, 329] width 323 height 301
drag, startPoint x: 343, startPoint y: 388, endPoint x: 241, endPoint y: 379, distance: 102.3
click at [241, 379] on dl "First Name Charlene Last Name Chiang Company Title Phone ( 408 ) 886 - 8024 Ext…" at bounding box center [338, 329] width 323 height 301
click at [342, 413] on select "Alabama Alaska Arizona Arkansas California Colorado Connecticut District of Col…" at bounding box center [323, 414] width 74 height 17
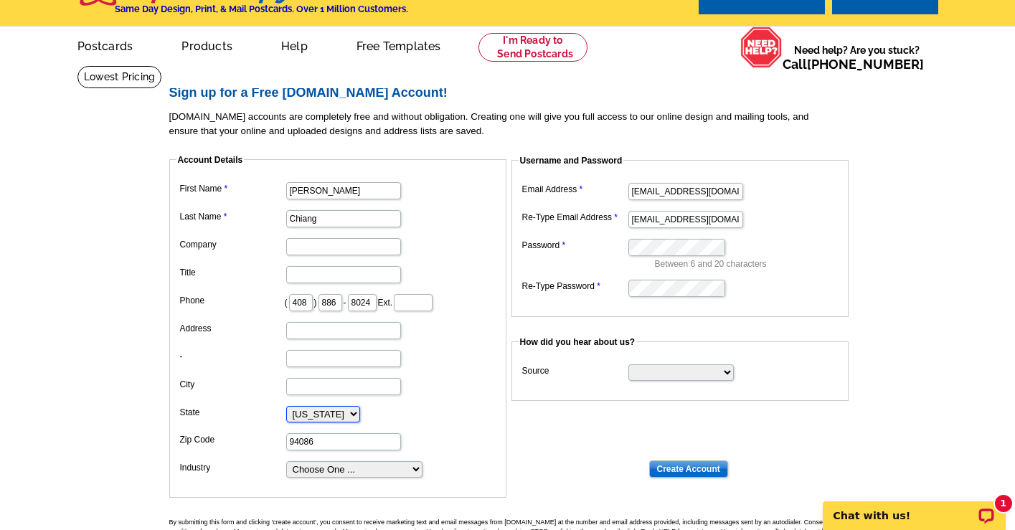
click at [360, 413] on select "Alabama Alaska Arizona Arkansas California Colorado Connecticut District of Col…" at bounding box center [323, 414] width 74 height 17
select select
click at [286, 406] on select "Alabama Alaska Arizona Arkansas California Colorado Connecticut District of Col…" at bounding box center [323, 414] width 74 height 17
drag, startPoint x: 328, startPoint y: 441, endPoint x: 265, endPoint y: 436, distance: 63.3
click at [265, 436] on dl "First Name Charlene Last Name Chiang Company Title Phone ( 408 ) 886 - 8024 Ext…" at bounding box center [338, 329] width 323 height 301
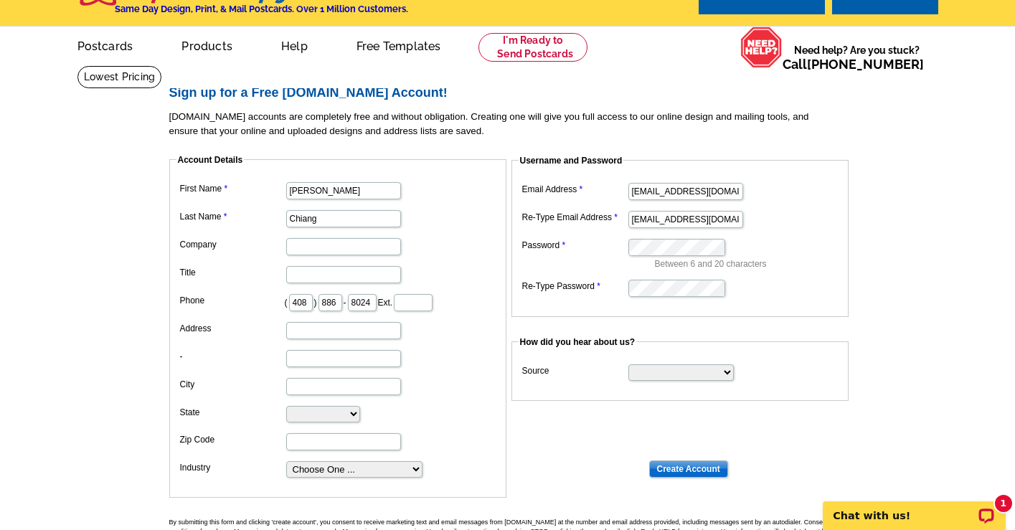
click at [481, 365] on dd at bounding box center [338, 358] width 323 height 22
click at [679, 469] on input "Create Account" at bounding box center [688, 469] width 79 height 17
